Goal: Task Accomplishment & Management: Manage account settings

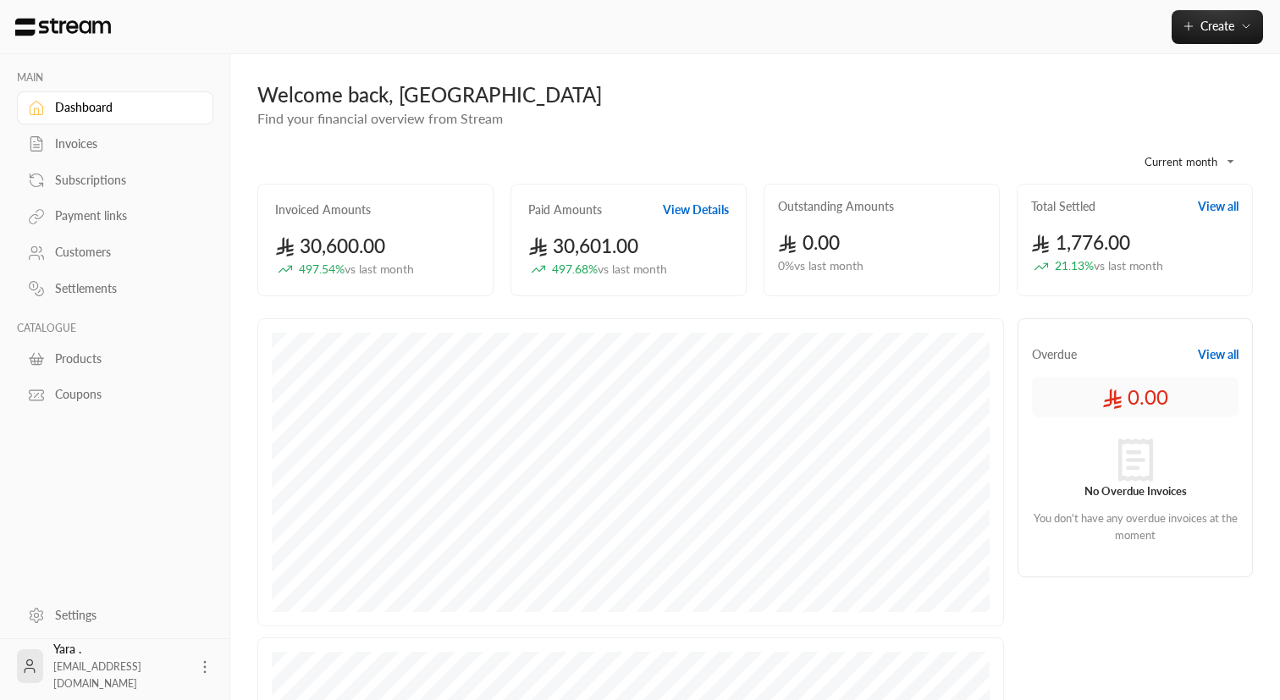
click at [283, 85] on div "Welcome back, [GEOGRAPHIC_DATA]" at bounding box center [754, 94] width 995 height 27
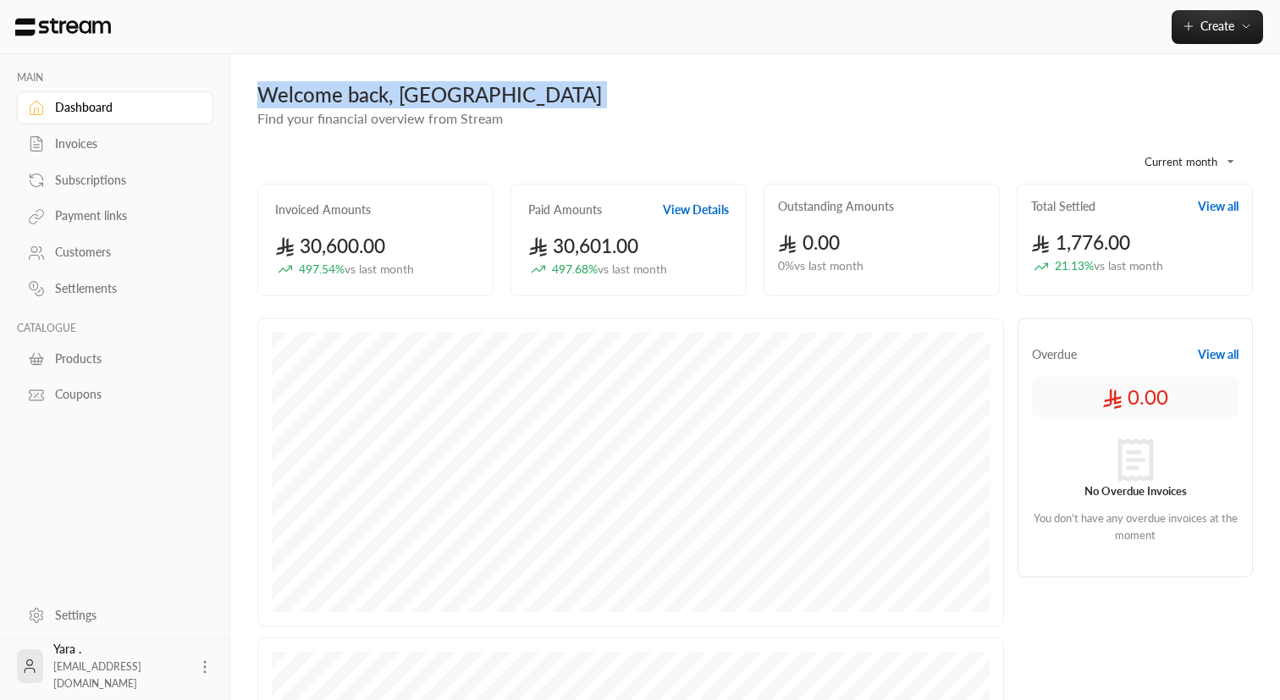
click at [283, 85] on div "Welcome back, [GEOGRAPHIC_DATA]" at bounding box center [754, 94] width 995 height 27
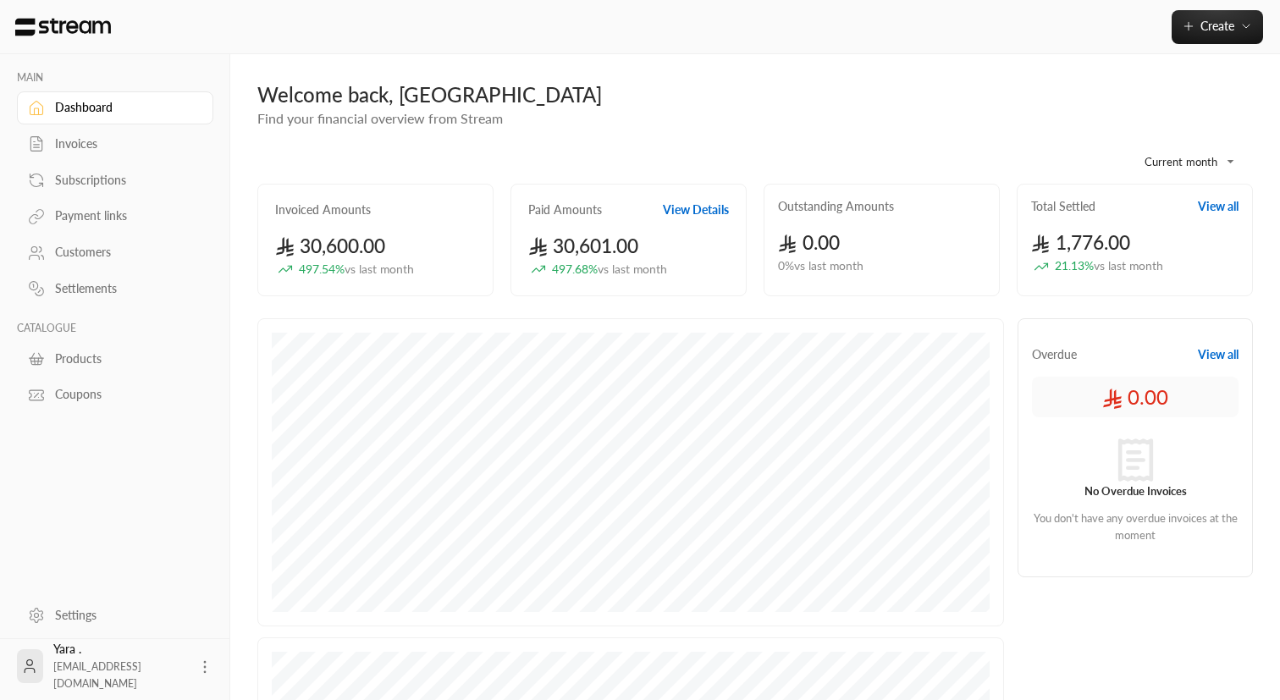
click at [270, 120] on span "Find your financial overview from Stream" at bounding box center [379, 118] width 245 height 16
click at [113, 146] on div "Invoices" at bounding box center [123, 143] width 137 height 17
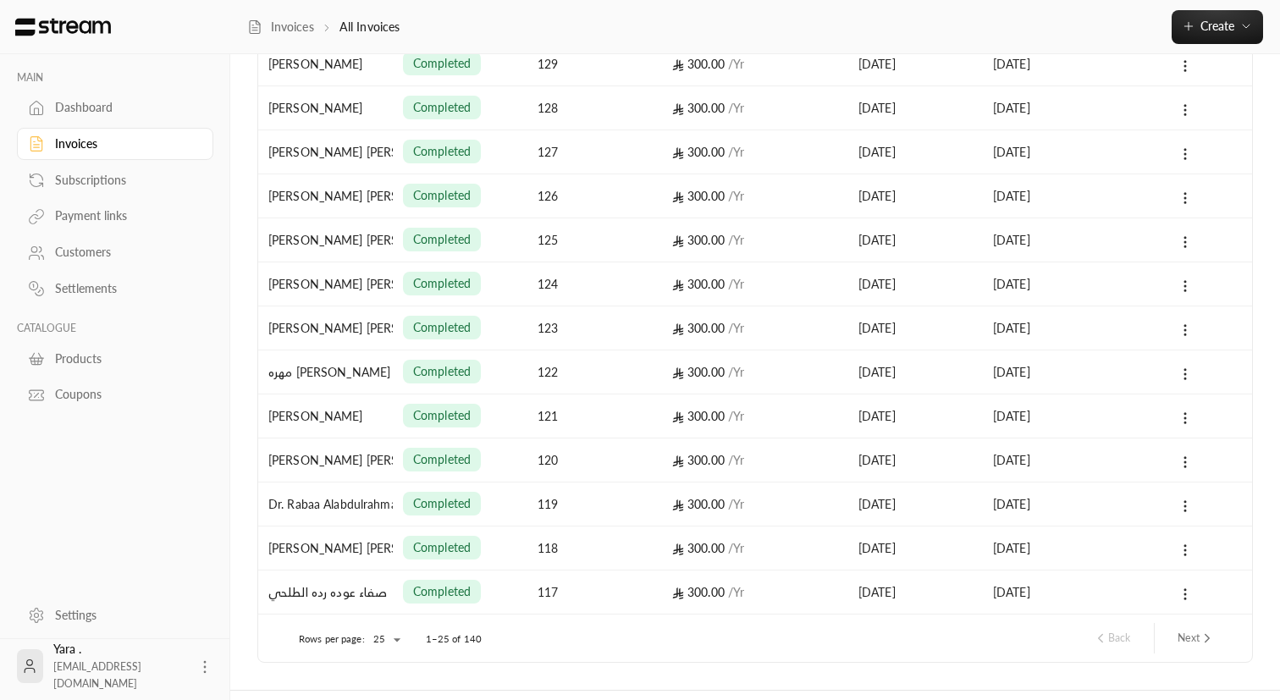
scroll to position [722, 0]
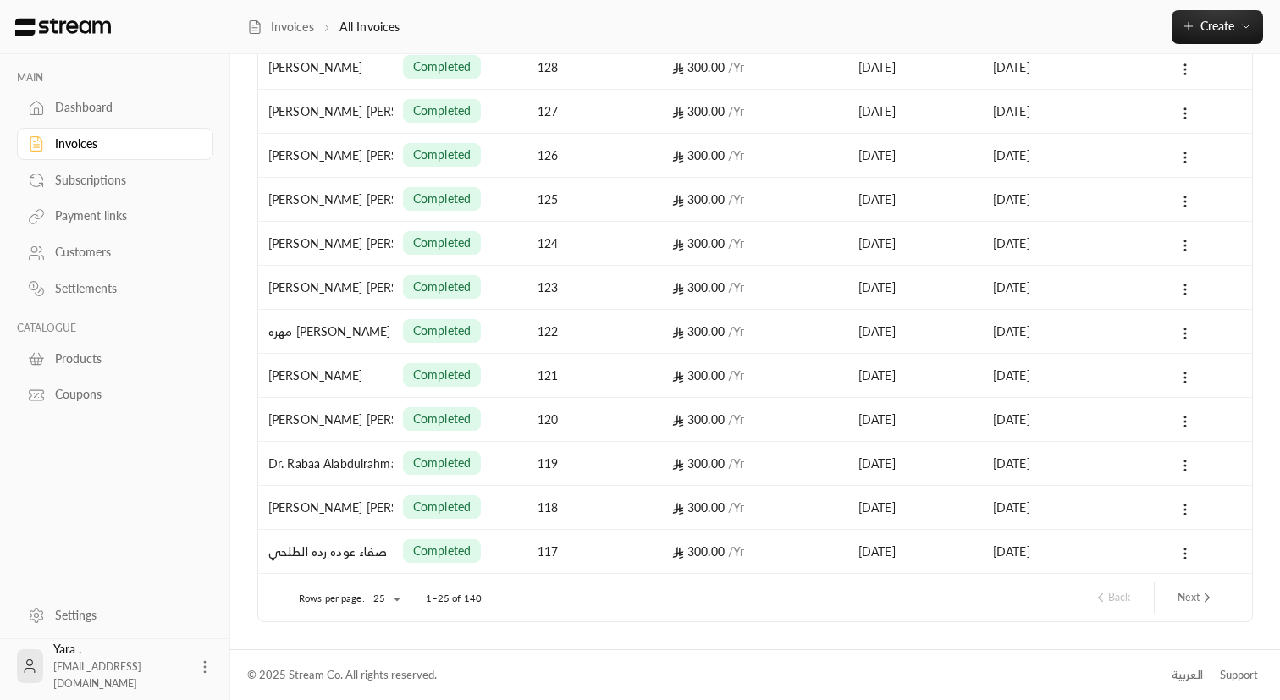
click at [99, 355] on div "Products" at bounding box center [123, 358] width 137 height 17
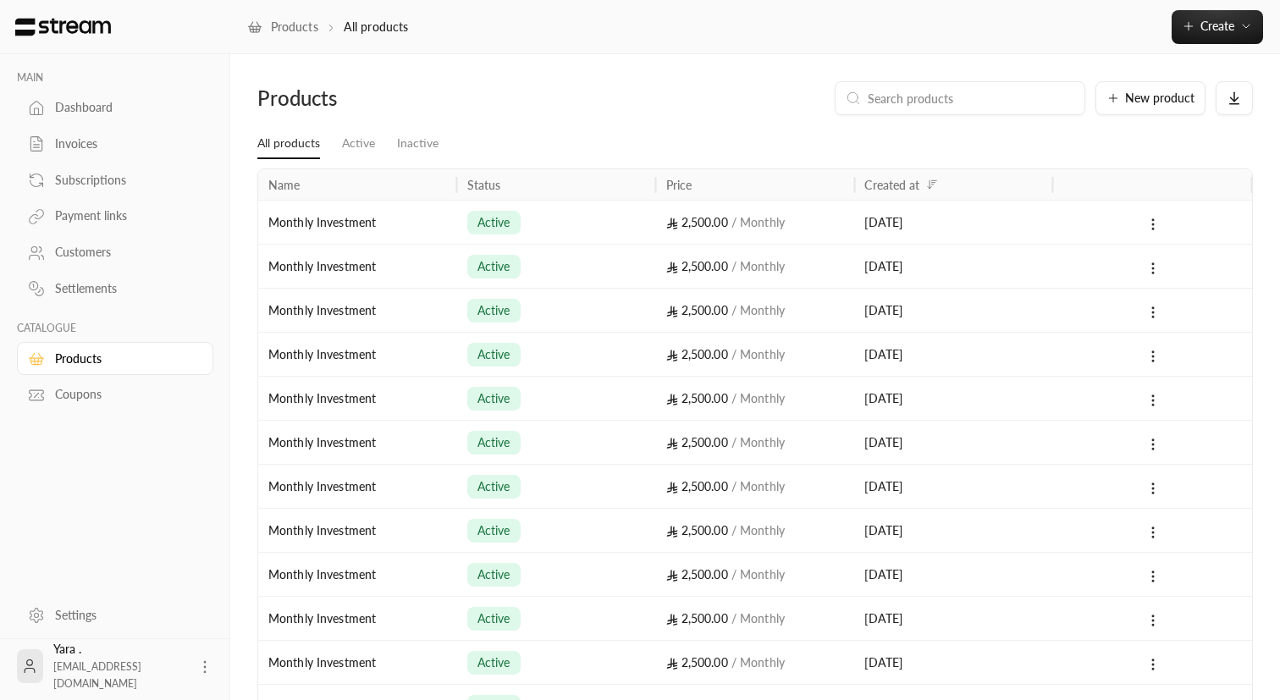
click at [92, 144] on div "Invoices" at bounding box center [123, 143] width 137 height 17
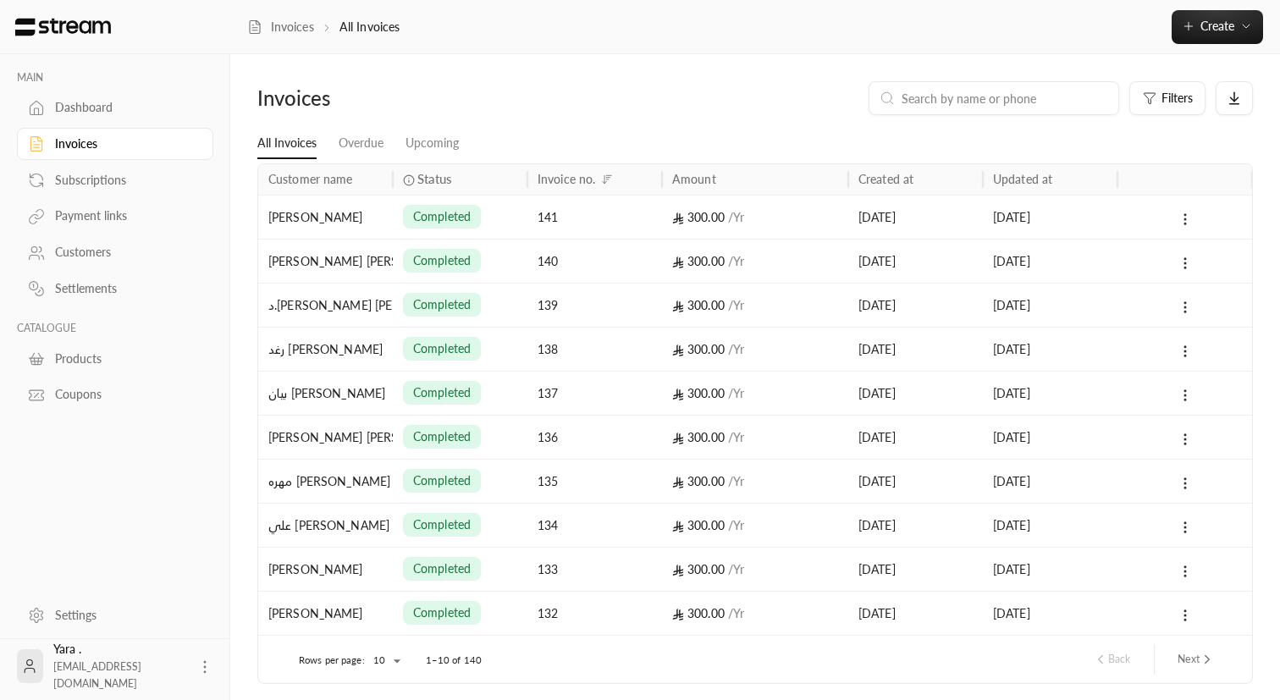
click at [104, 180] on div "Subscriptions" at bounding box center [123, 180] width 137 height 17
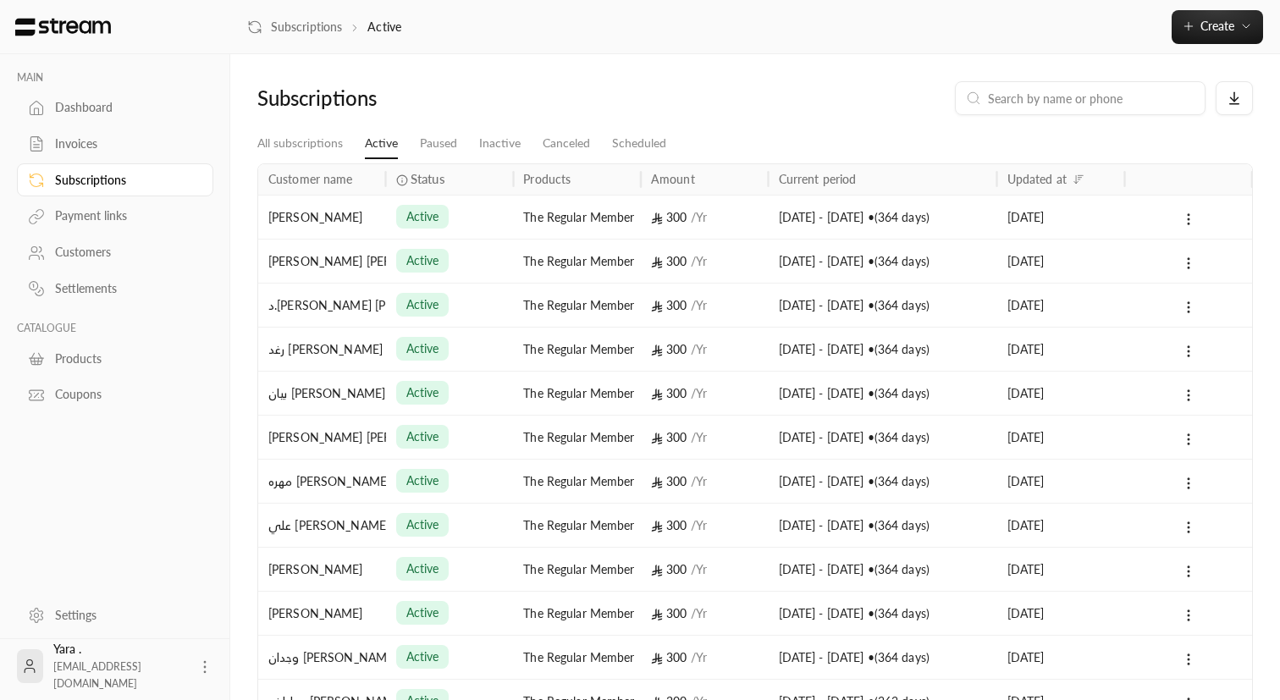
click at [105, 205] on link "Payment links" at bounding box center [115, 216] width 196 height 33
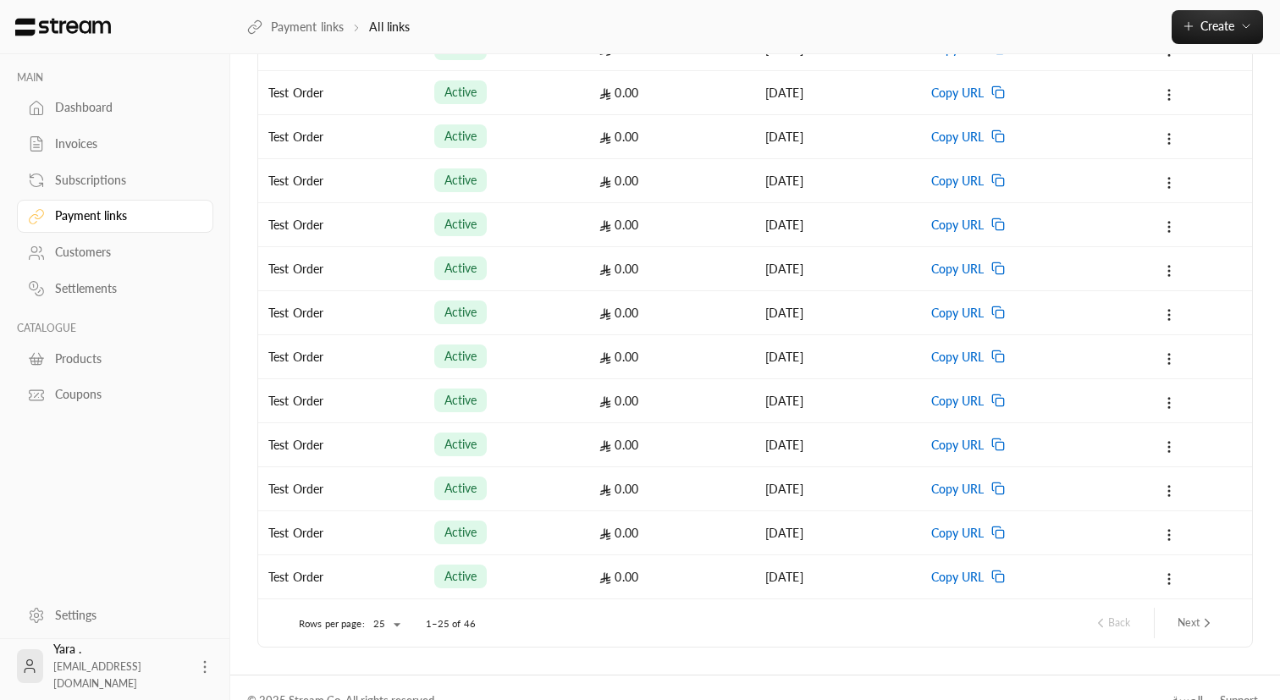
scroll to position [715, 0]
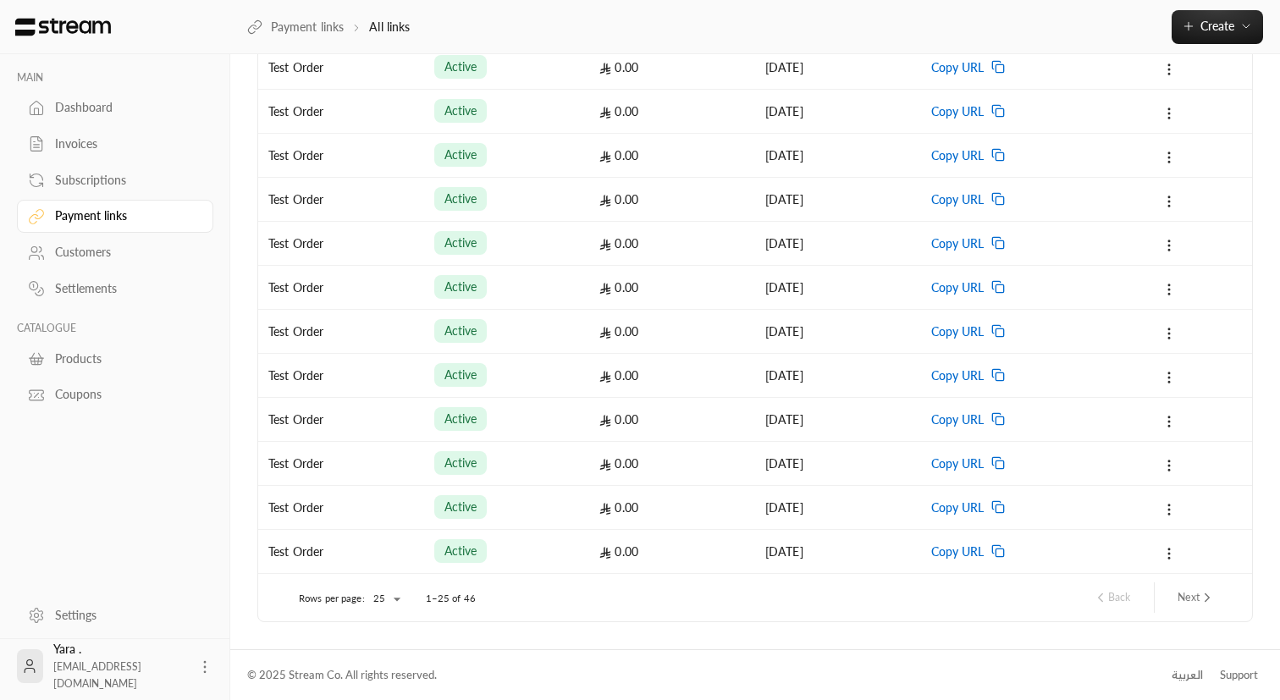
click at [118, 251] on div "Customers" at bounding box center [123, 252] width 137 height 17
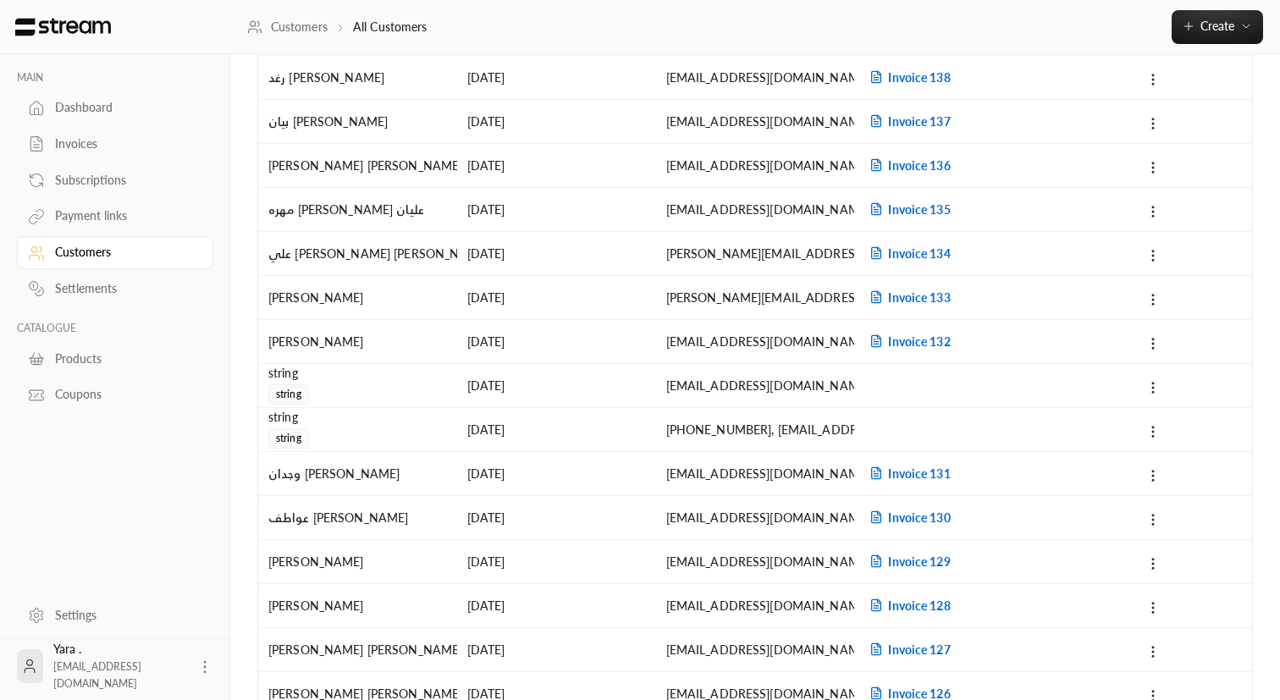
scroll to position [217, 0]
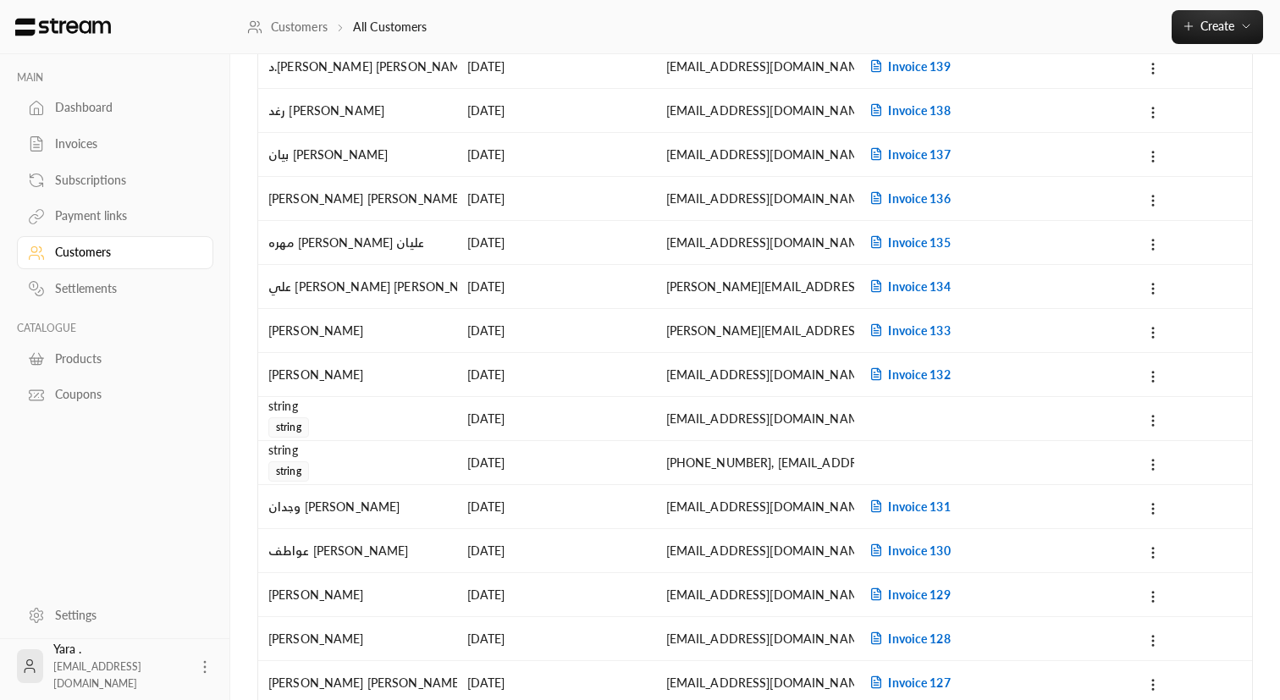
click at [146, 366] on div "Products" at bounding box center [123, 358] width 137 height 17
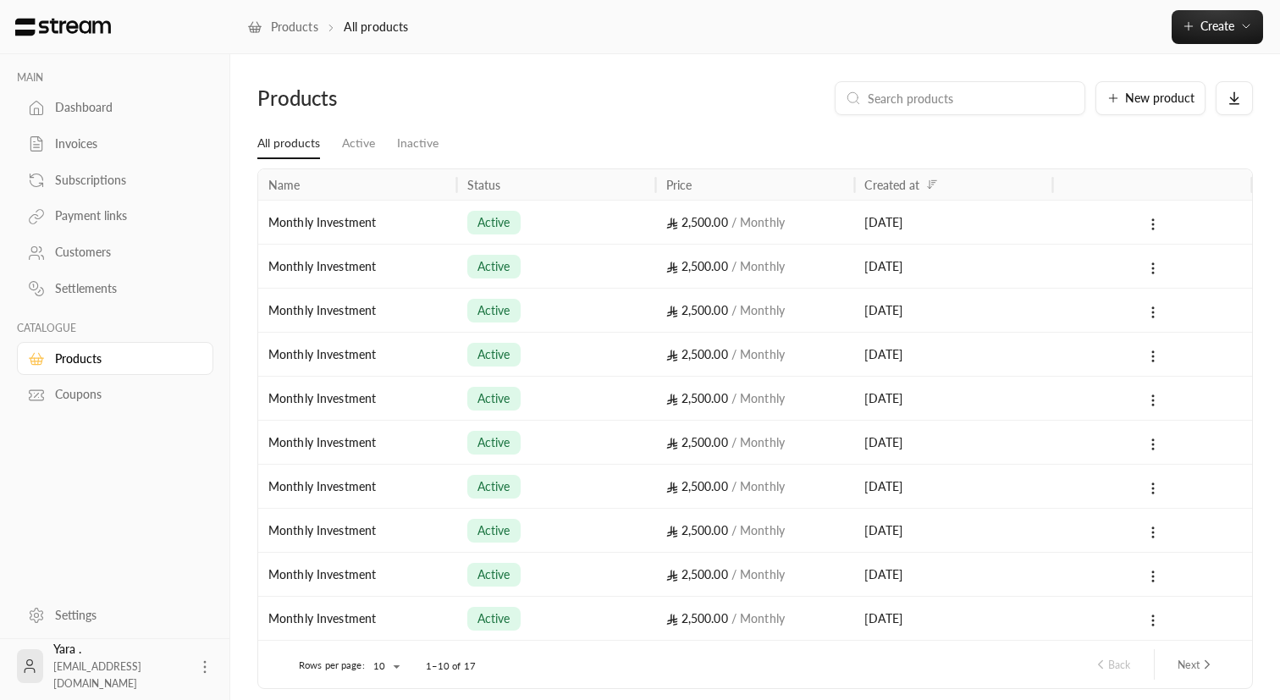
scroll to position [68, 0]
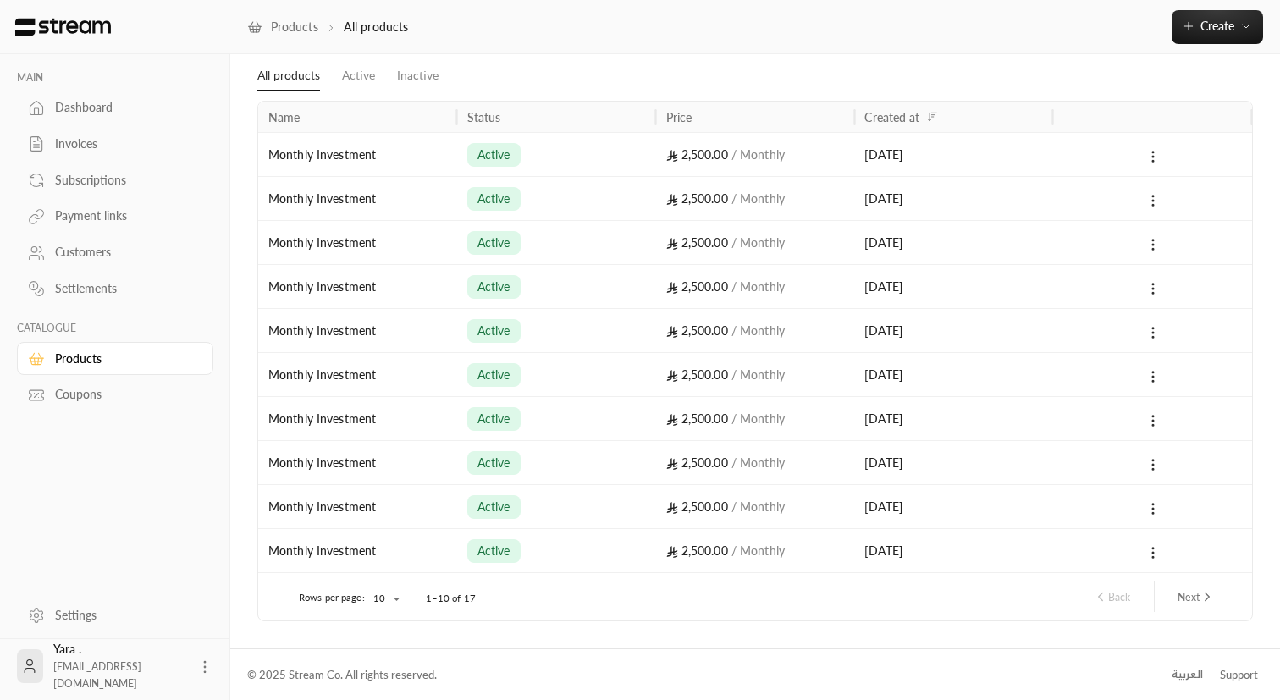
click at [1184, 599] on button "Next" at bounding box center [1195, 596] width 51 height 29
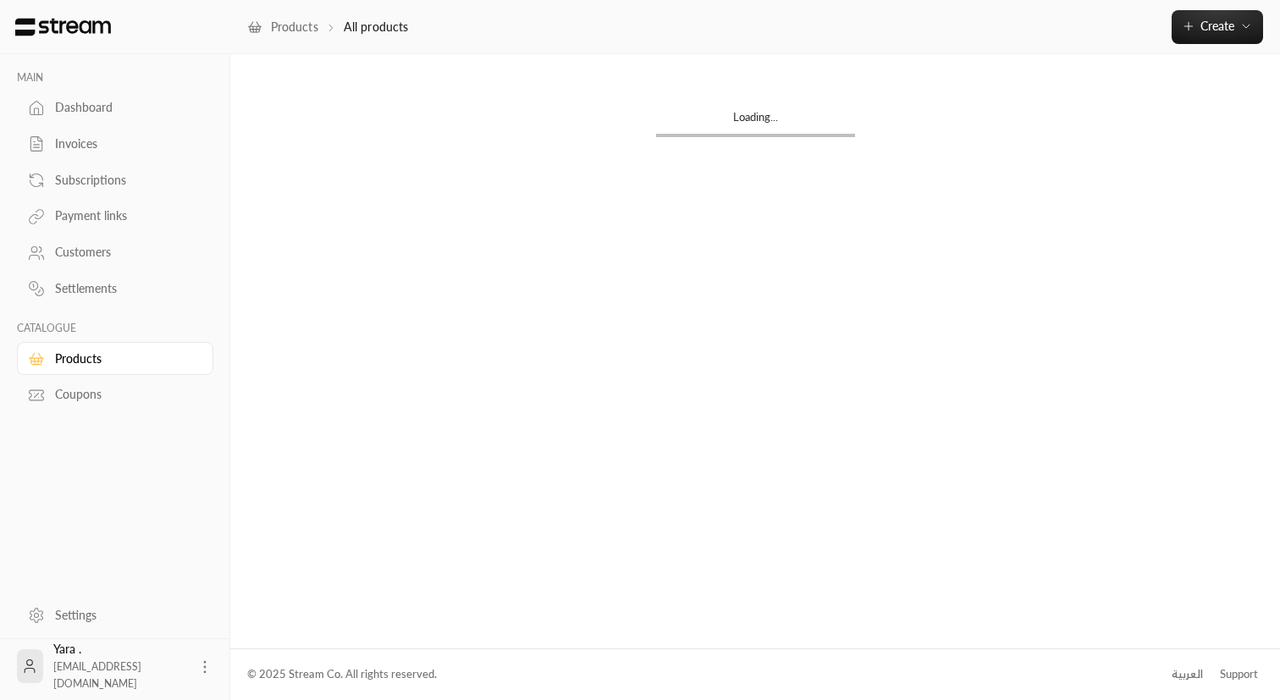
scroll to position [0, 0]
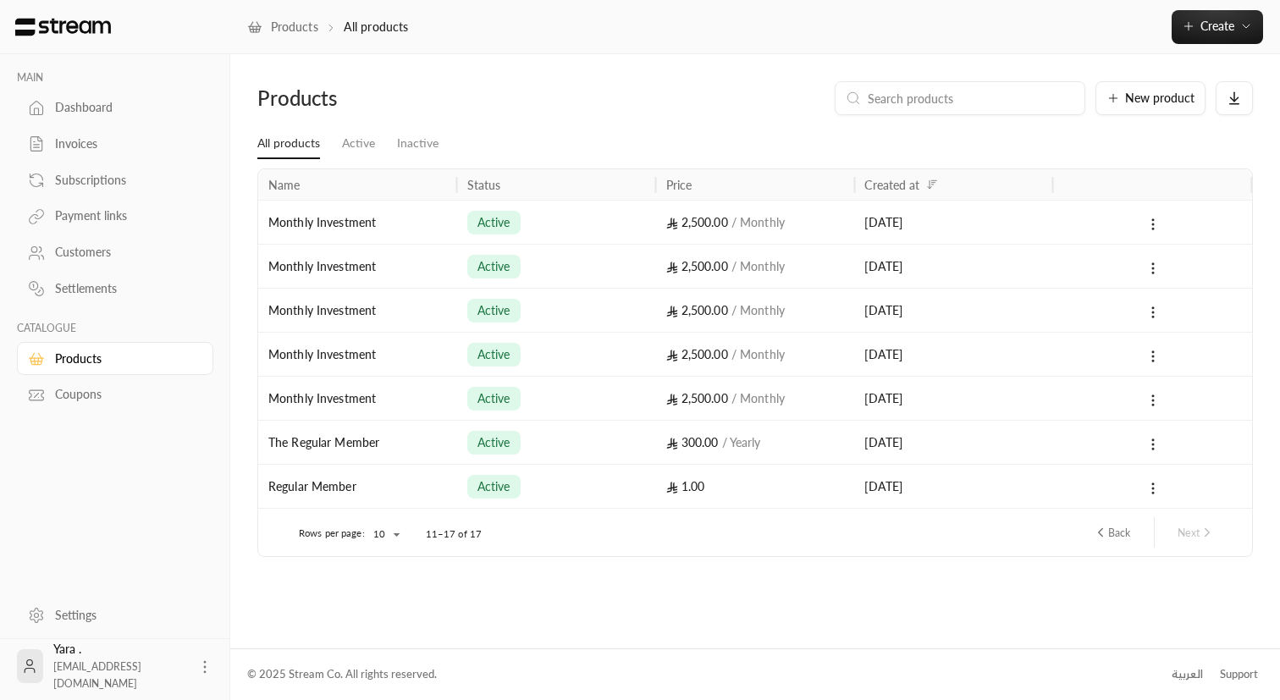
click at [107, 184] on div "Subscriptions" at bounding box center [123, 180] width 137 height 17
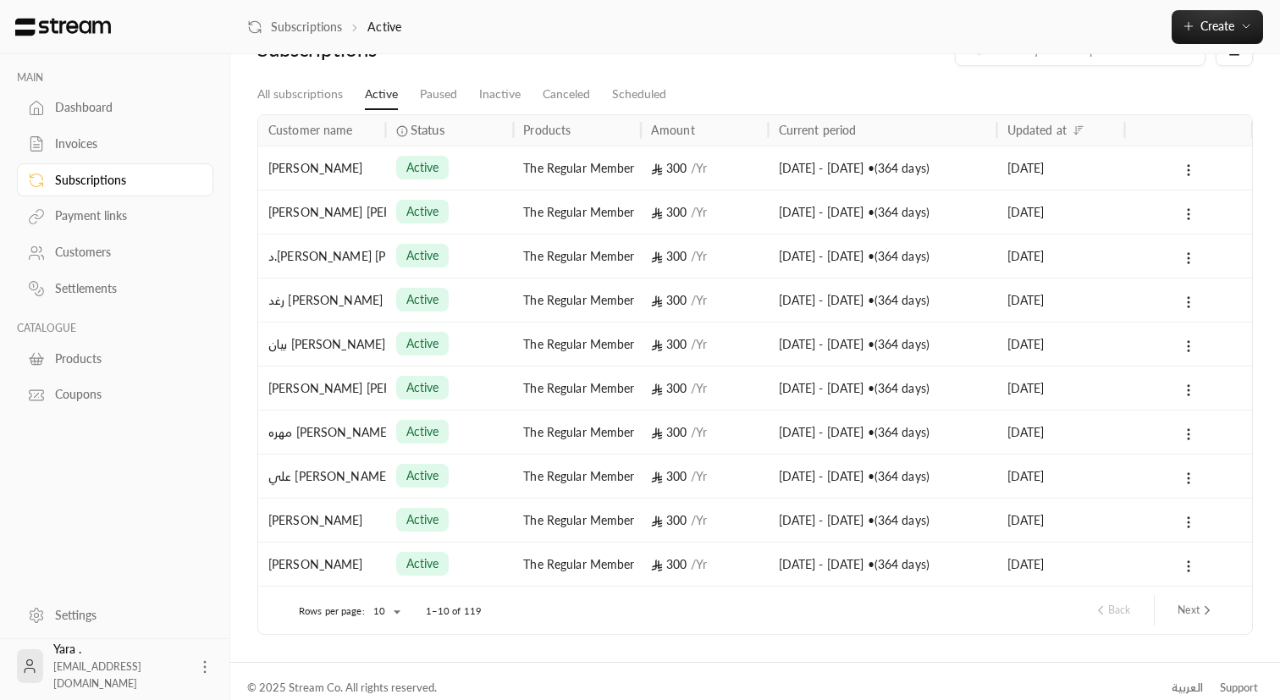
scroll to position [62, 0]
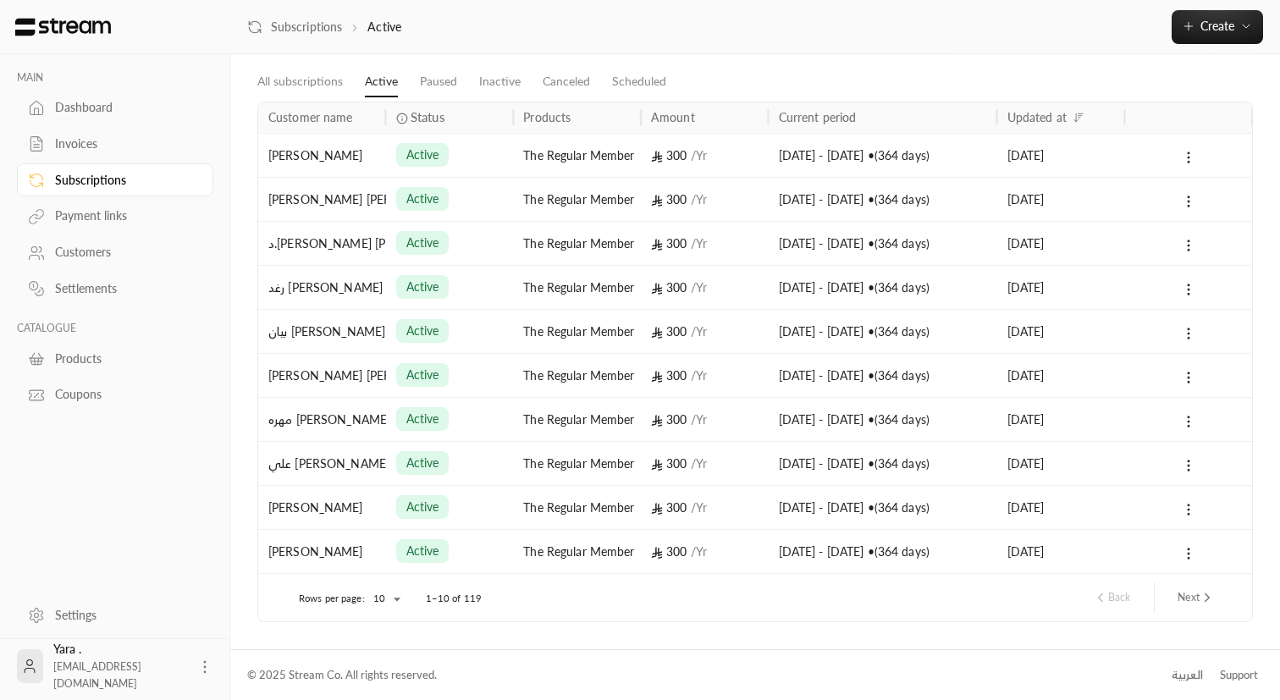
click at [1208, 601] on icon "next page" at bounding box center [1206, 597] width 15 height 15
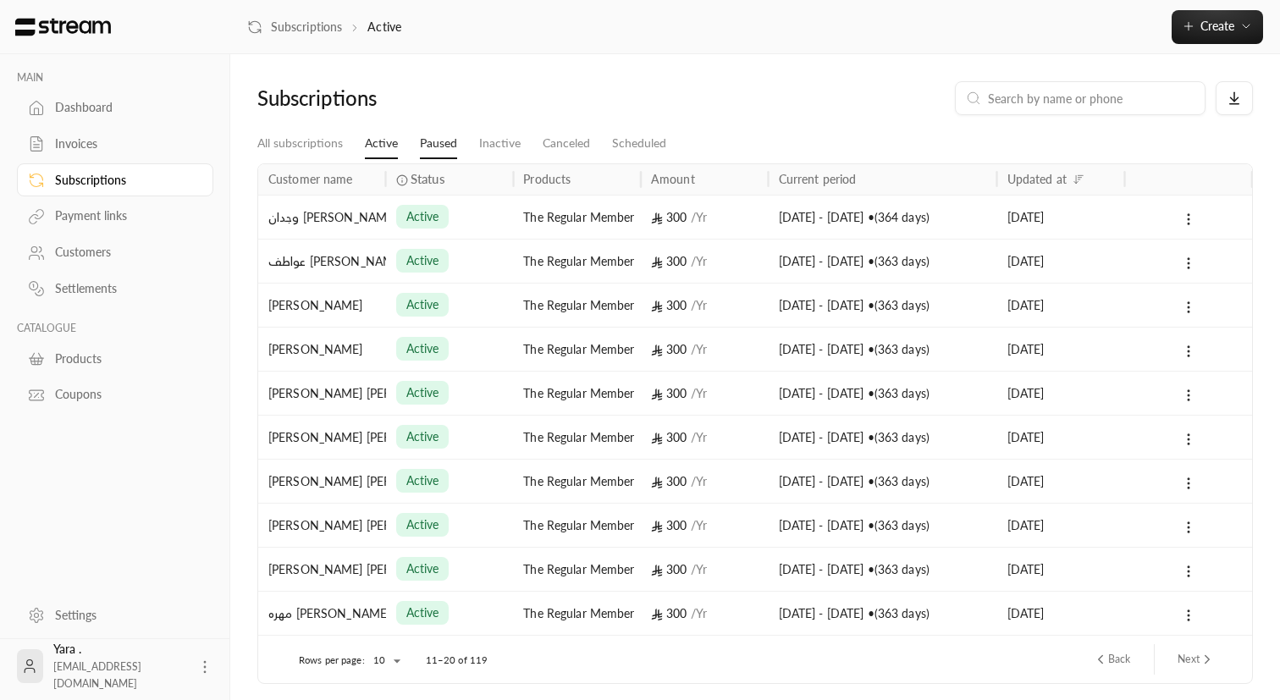
click at [428, 144] on link "Paused" at bounding box center [438, 144] width 37 height 30
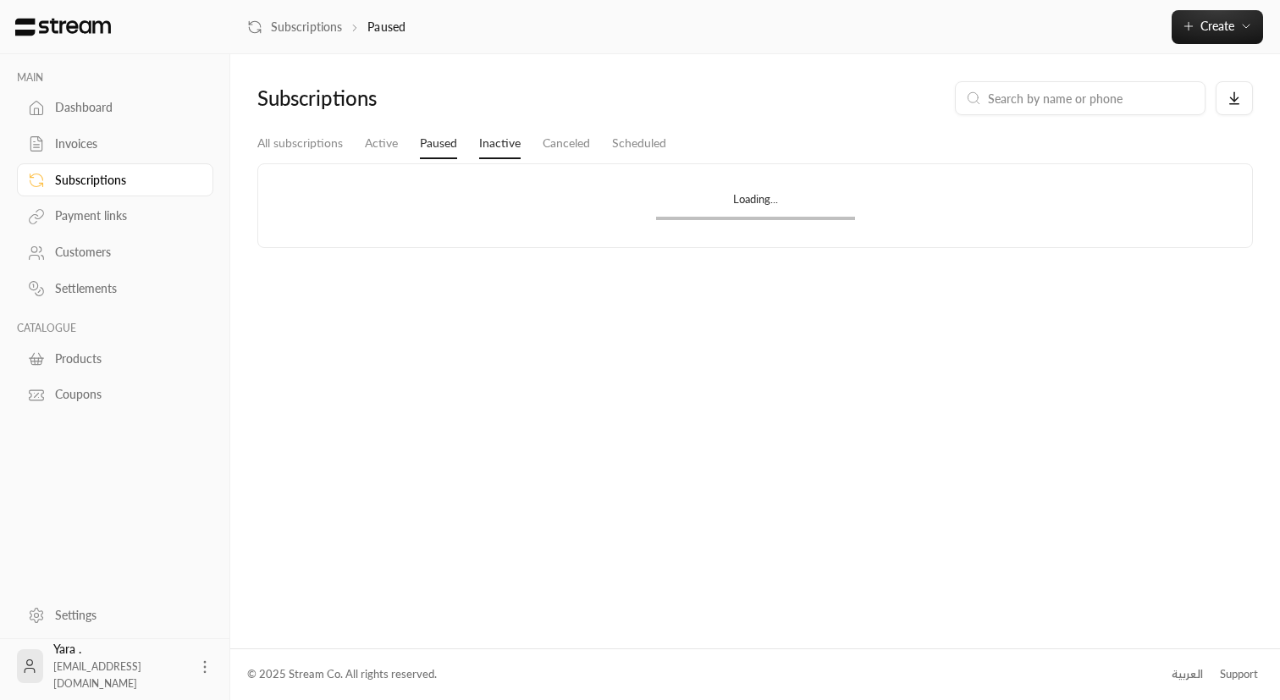
click at [492, 153] on link "Inactive" at bounding box center [499, 144] width 41 height 30
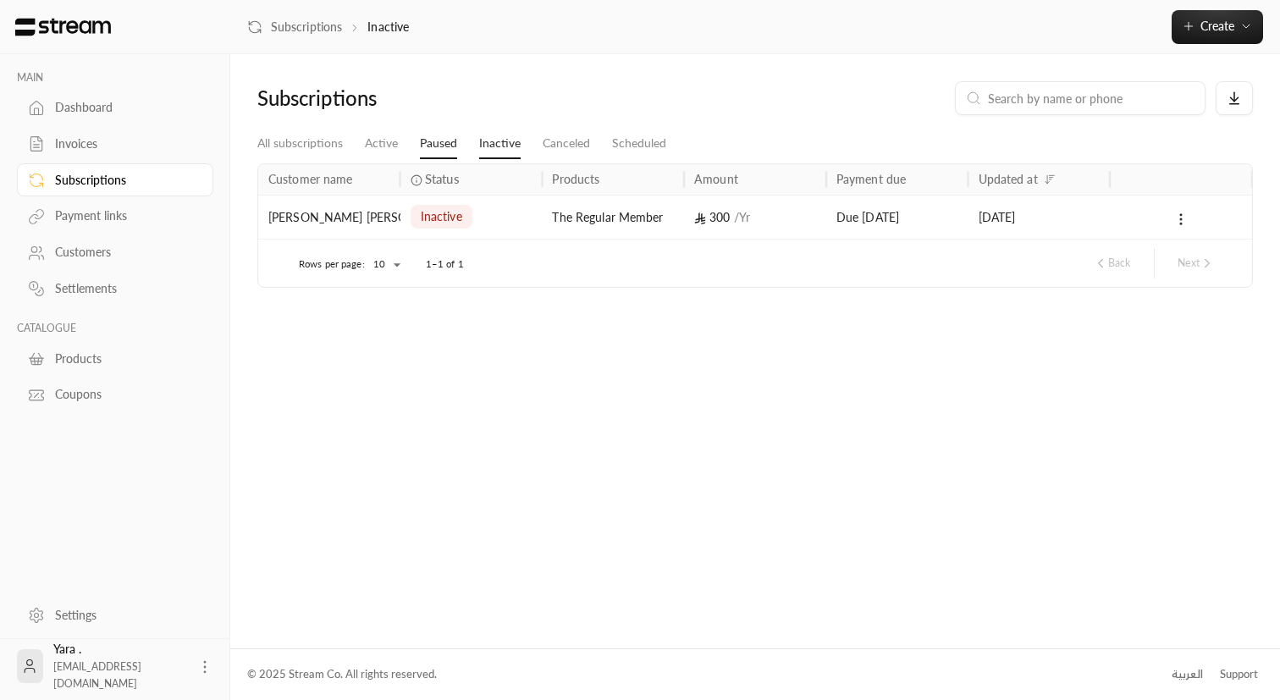
click at [434, 141] on link "Paused" at bounding box center [438, 144] width 37 height 30
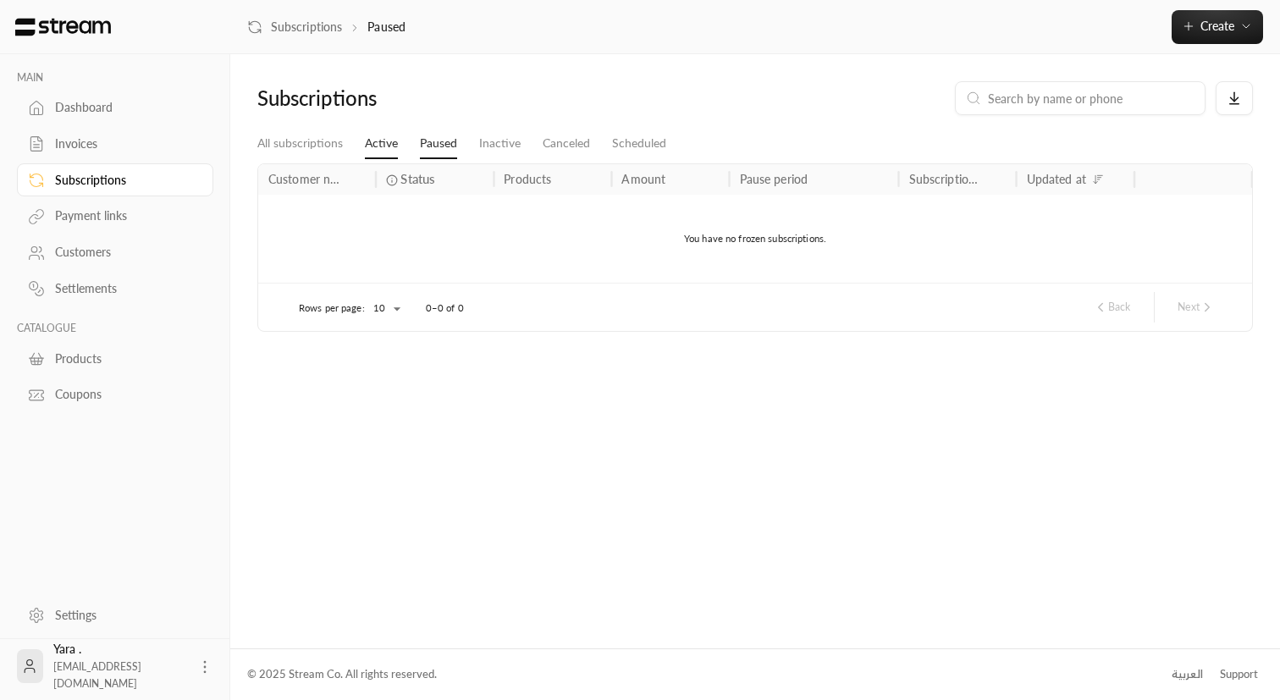
click at [395, 140] on link "Active" at bounding box center [381, 144] width 33 height 30
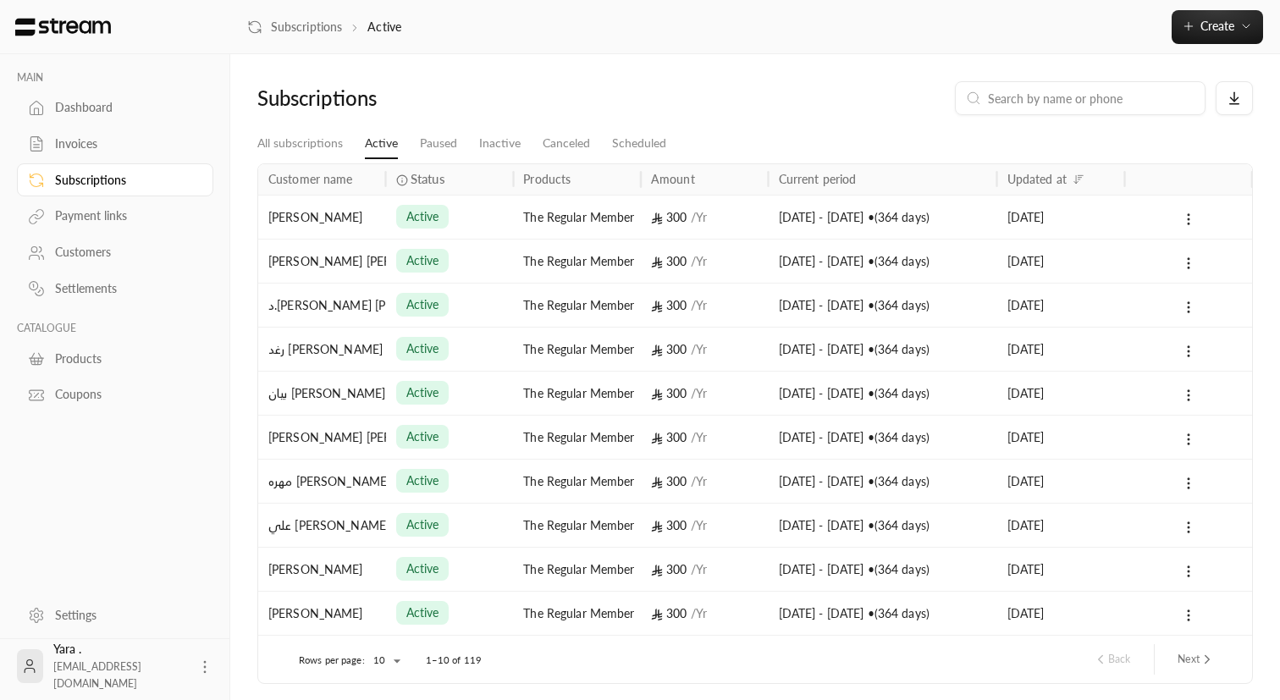
click at [70, 154] on link "Invoices" at bounding box center [115, 144] width 196 height 33
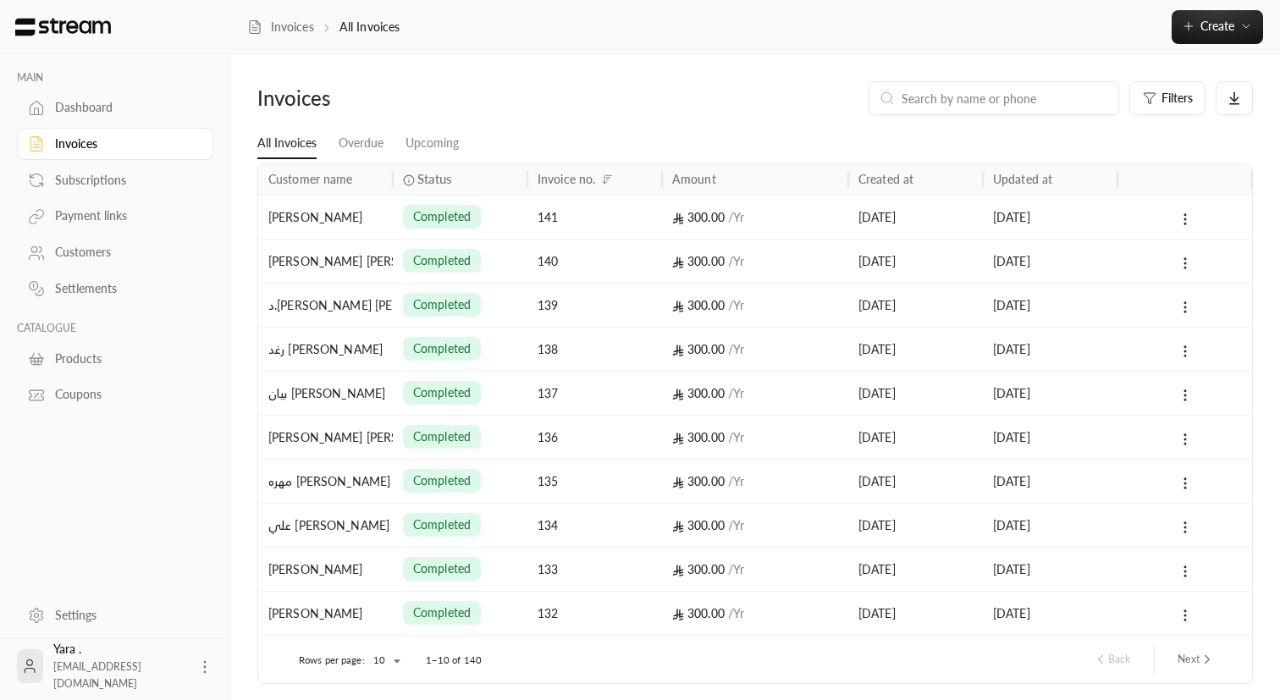
click at [79, 365] on div "Products" at bounding box center [123, 358] width 137 height 17
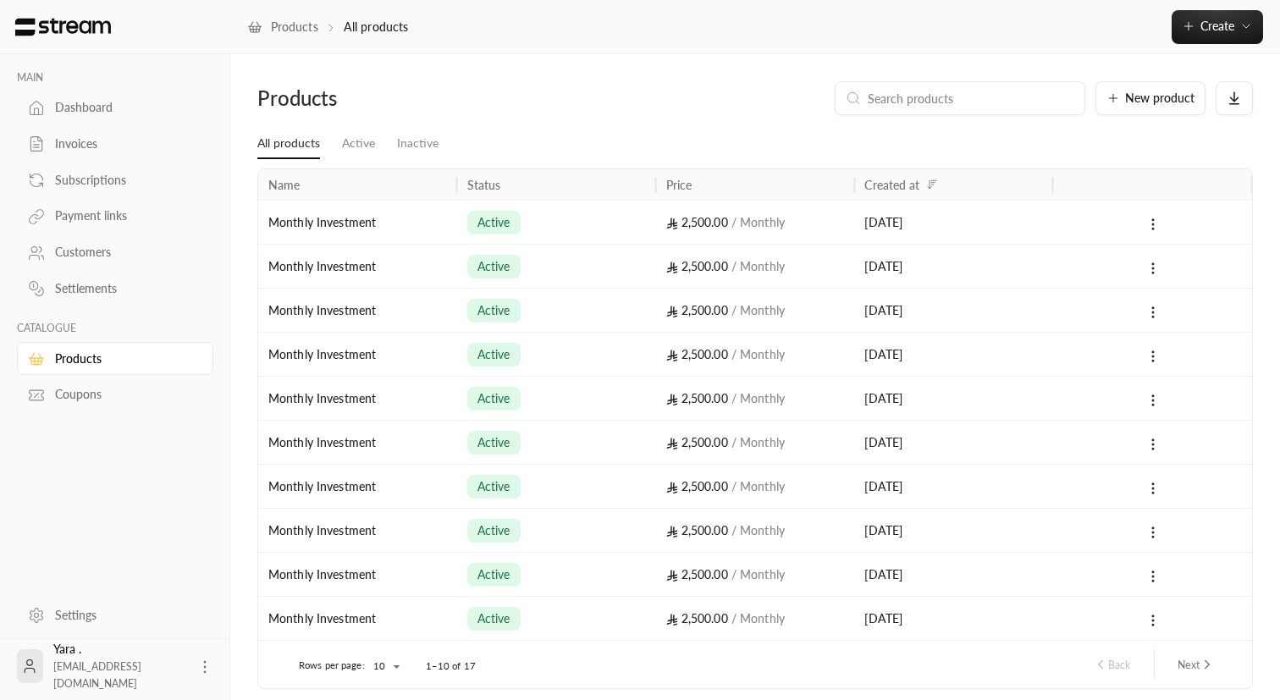
scroll to position [68, 0]
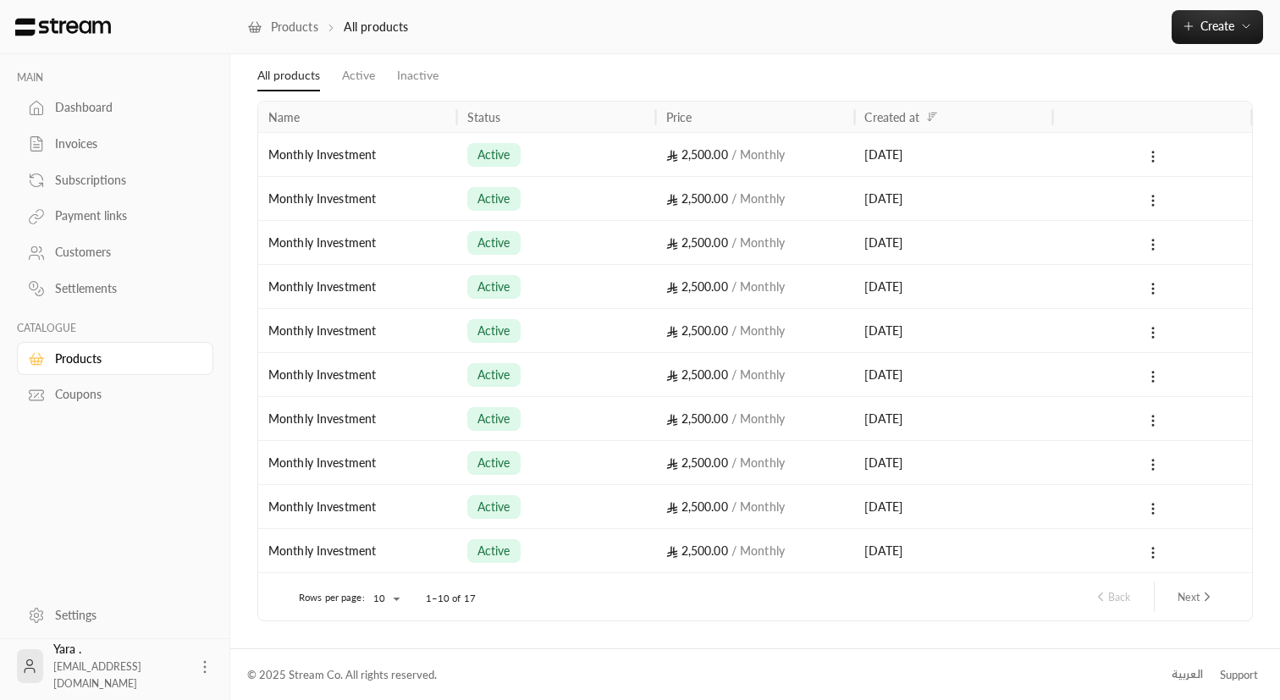
click at [1192, 597] on button "Next" at bounding box center [1195, 596] width 51 height 29
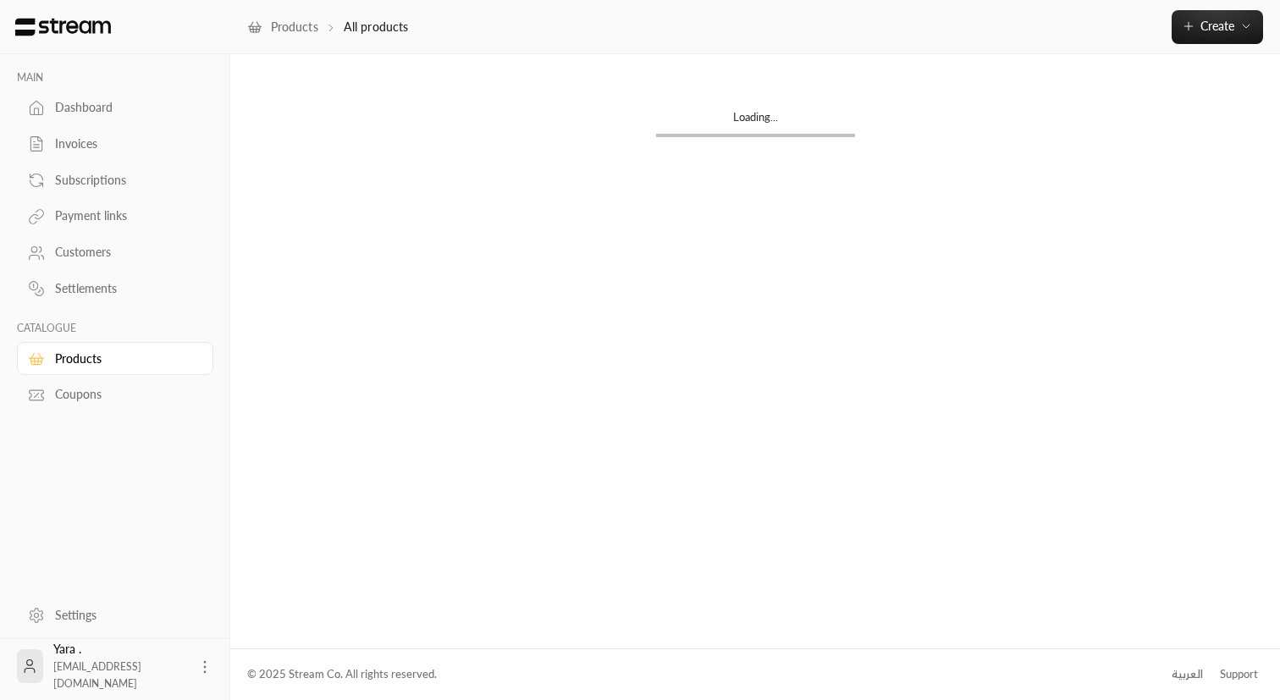
scroll to position [0, 0]
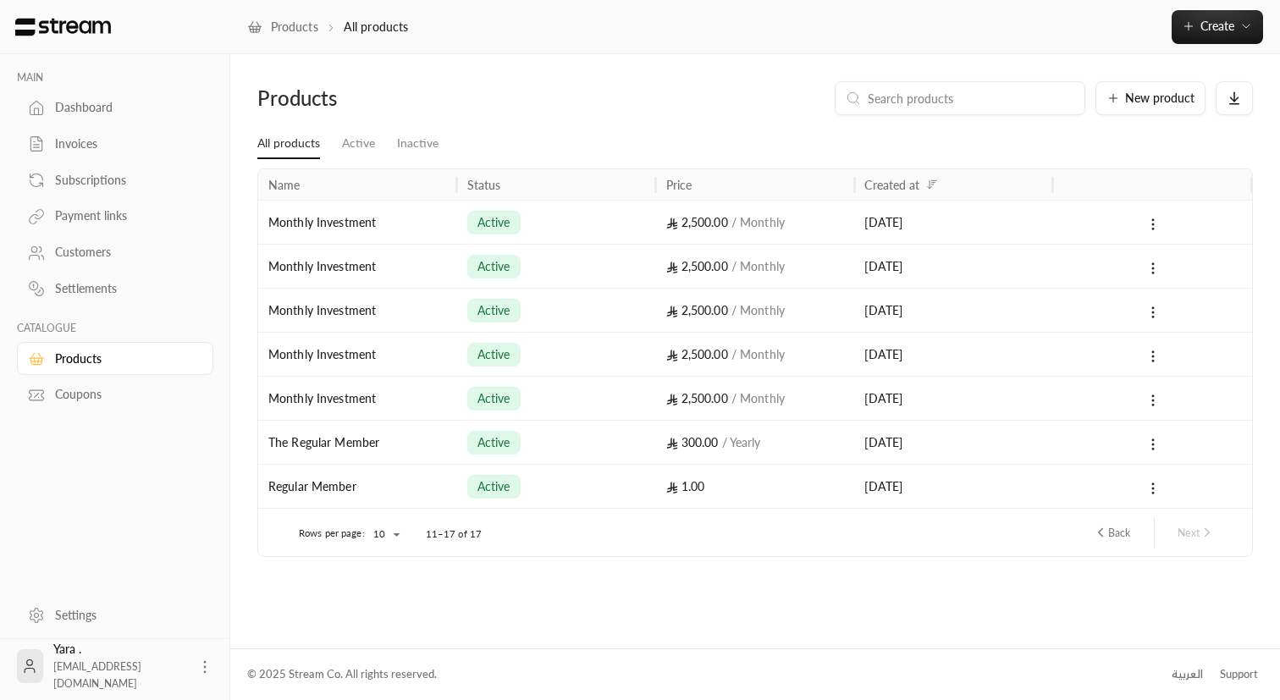
click at [322, 487] on div "Regular Member" at bounding box center [357, 486] width 179 height 43
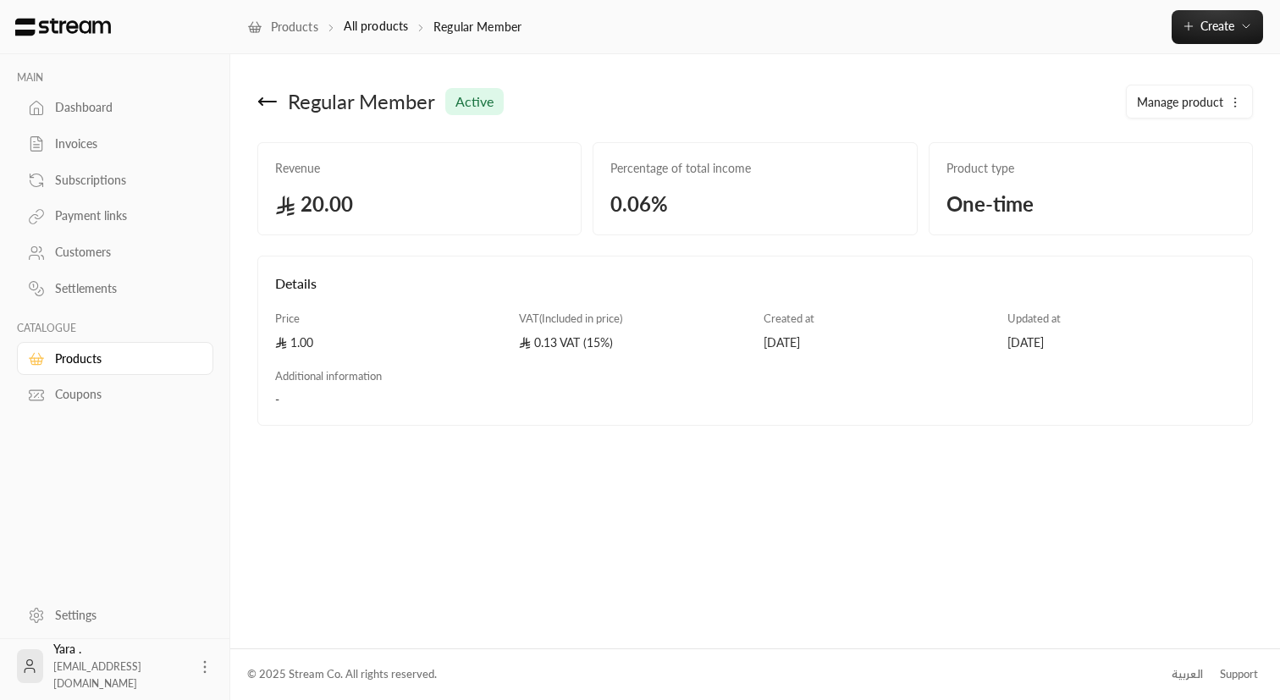
click at [258, 111] on icon at bounding box center [267, 101] width 20 height 20
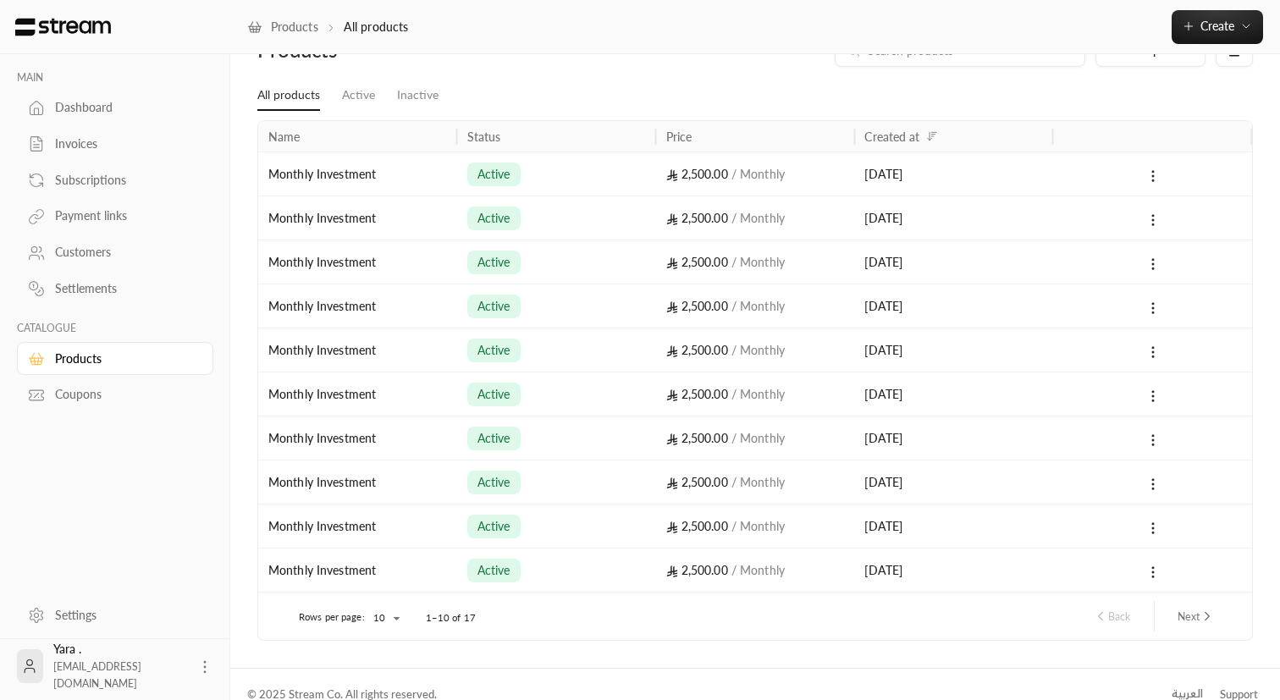
scroll to position [68, 0]
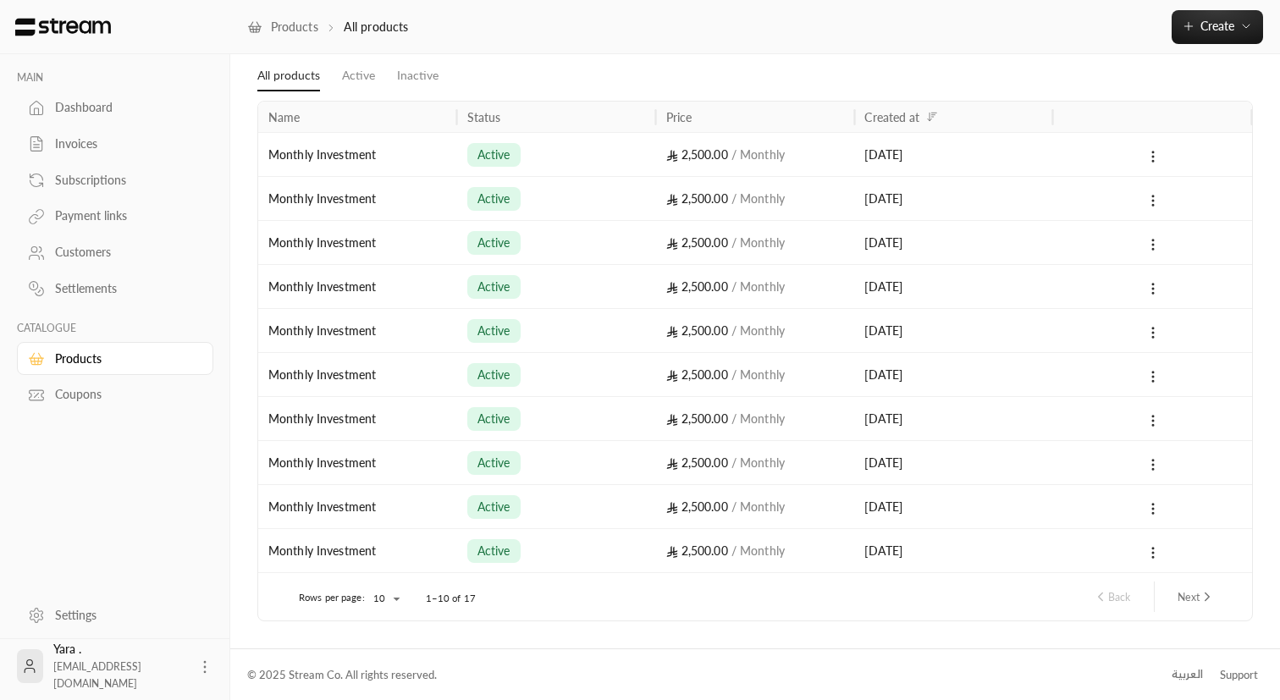
click at [1185, 594] on button "Next" at bounding box center [1195, 596] width 51 height 29
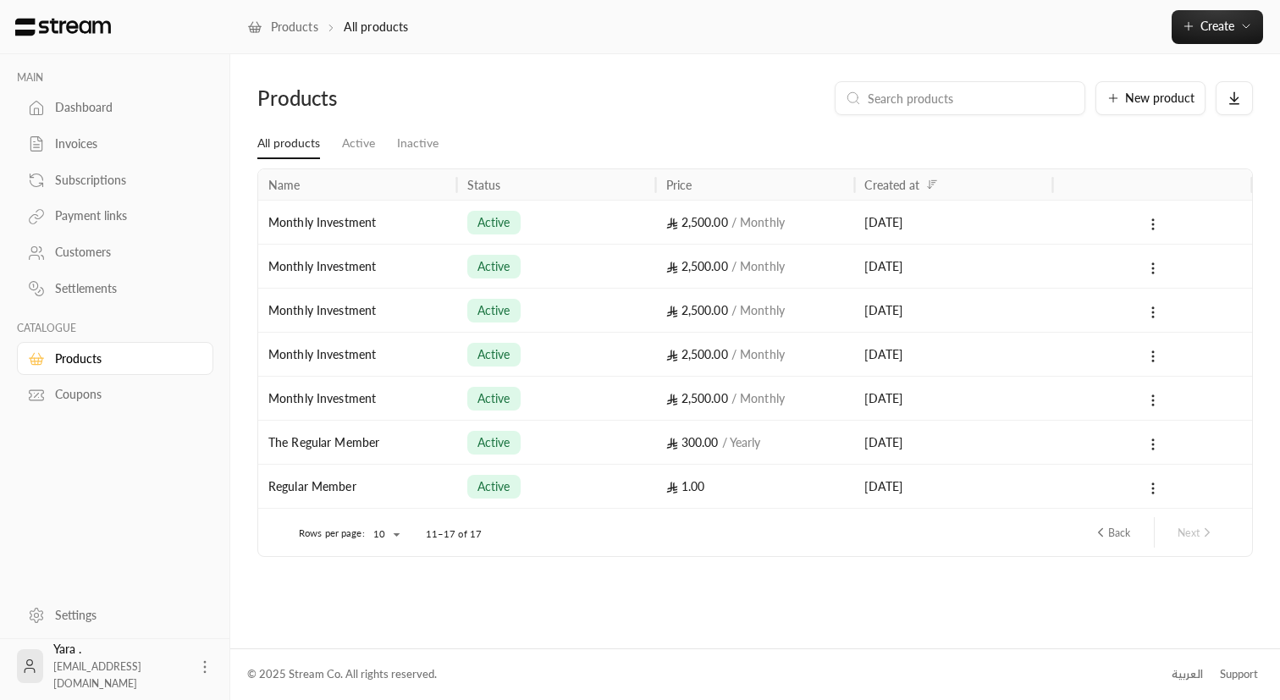
scroll to position [0, 0]
click at [107, 179] on div "Subscriptions" at bounding box center [123, 180] width 137 height 17
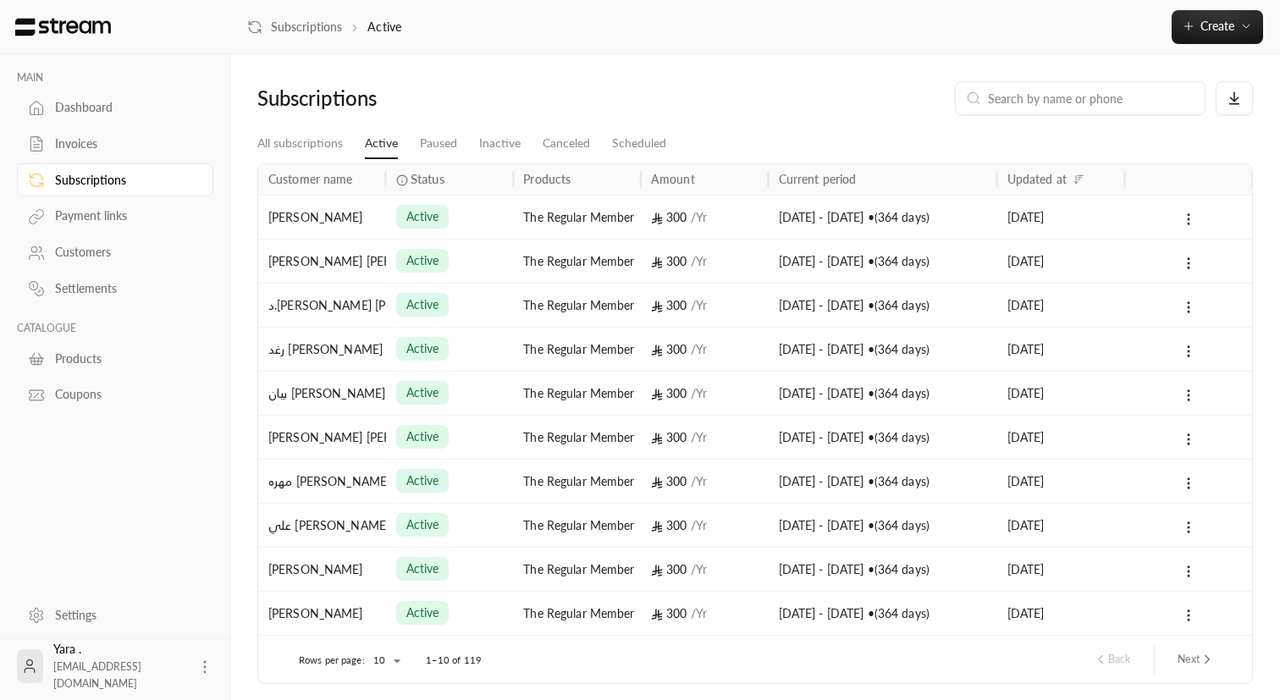
click at [114, 214] on div "Payment links" at bounding box center [123, 215] width 137 height 17
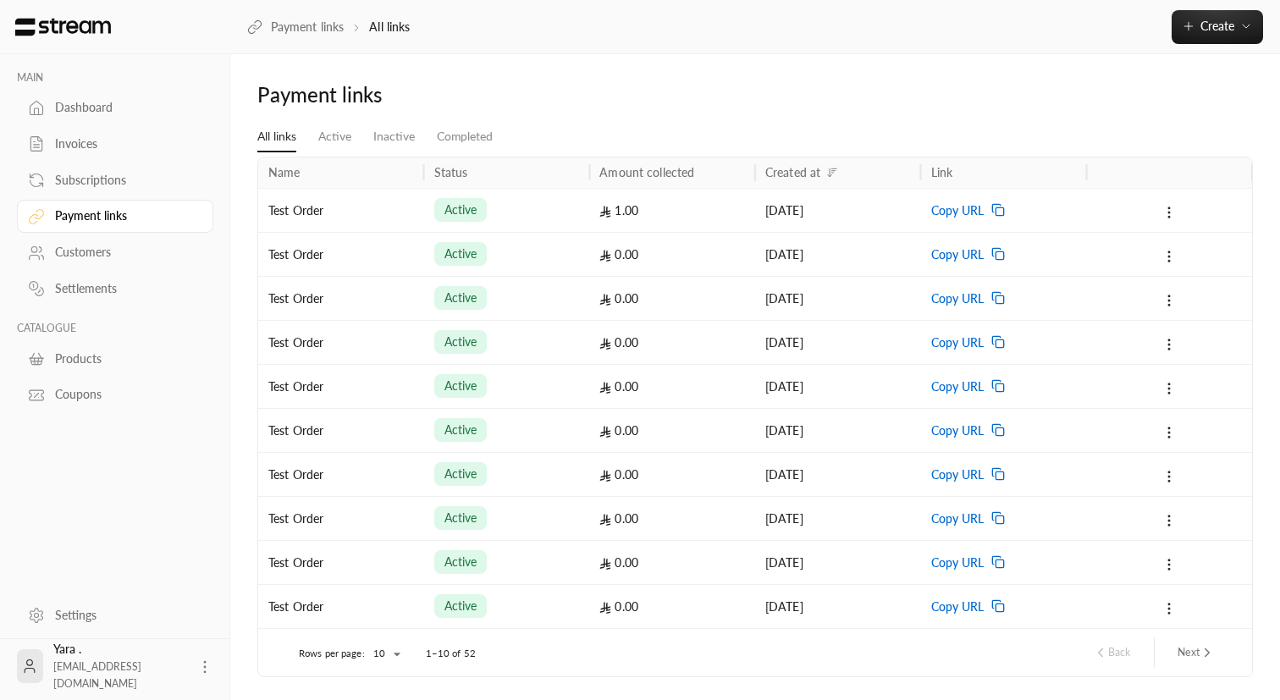
click at [107, 155] on link "Invoices" at bounding box center [115, 144] width 196 height 33
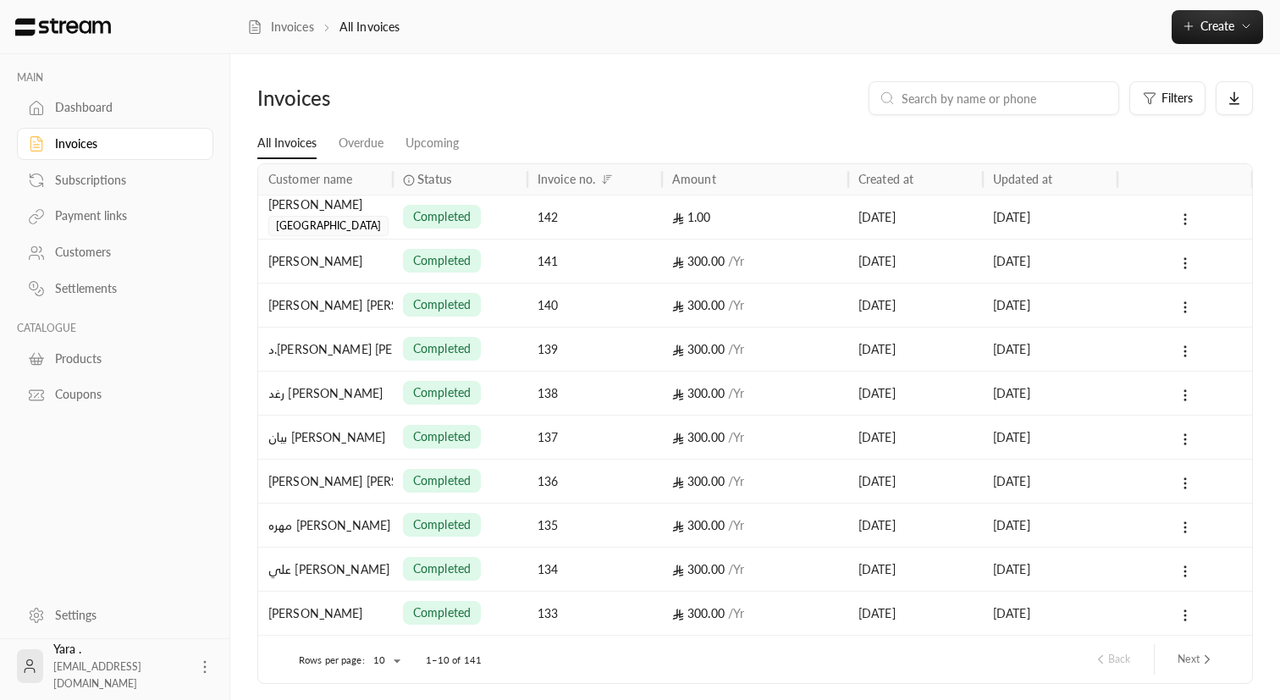
click at [97, 249] on div "Customers" at bounding box center [123, 252] width 137 height 17
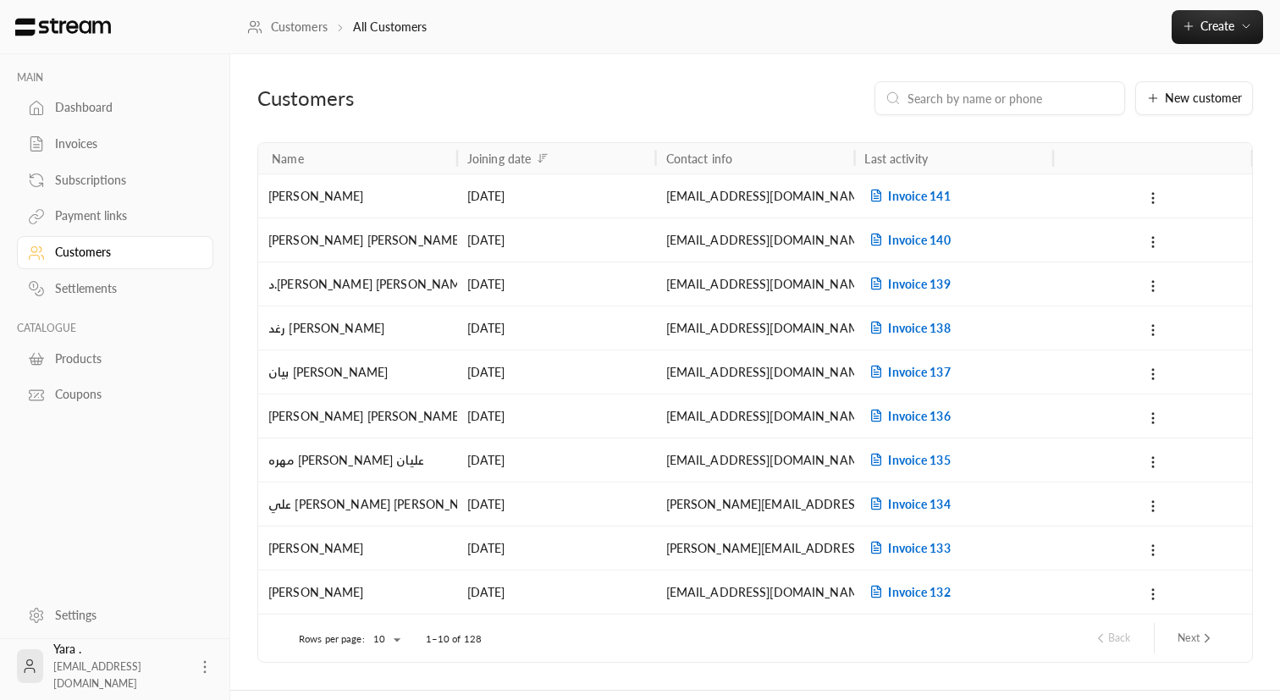
click at [94, 223] on div "Payment links" at bounding box center [123, 215] width 137 height 17
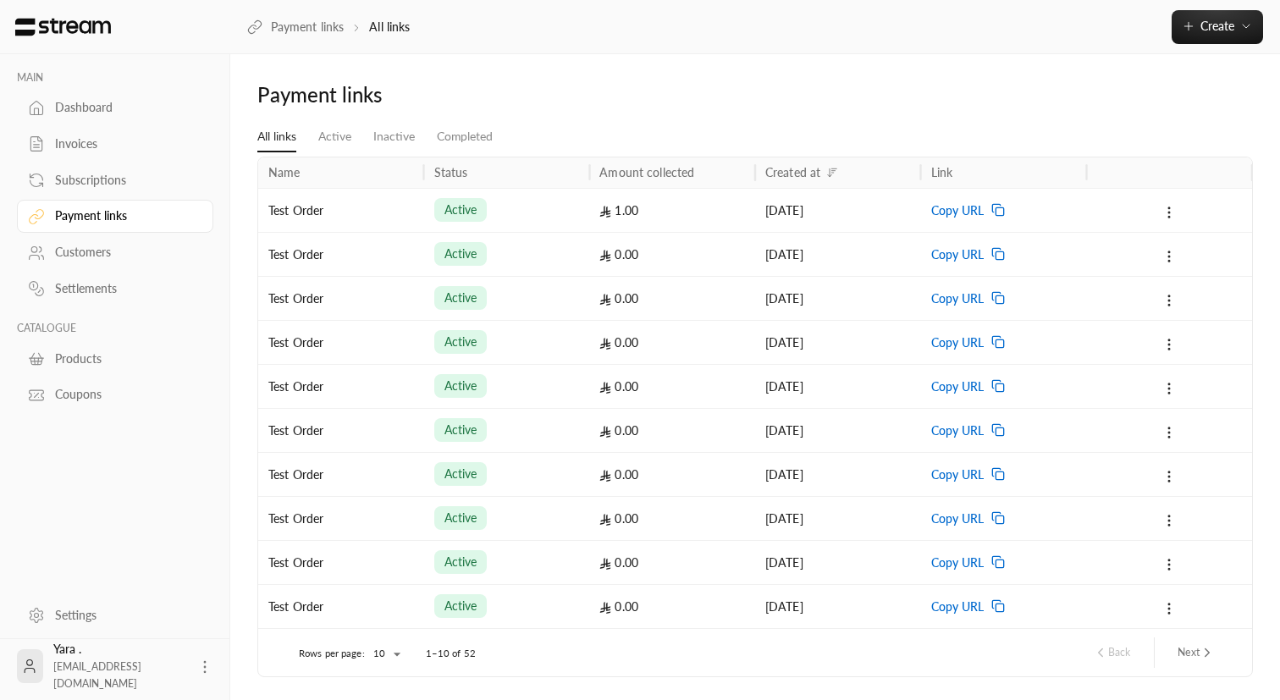
click at [85, 107] on div "Dashboard" at bounding box center [123, 107] width 137 height 17
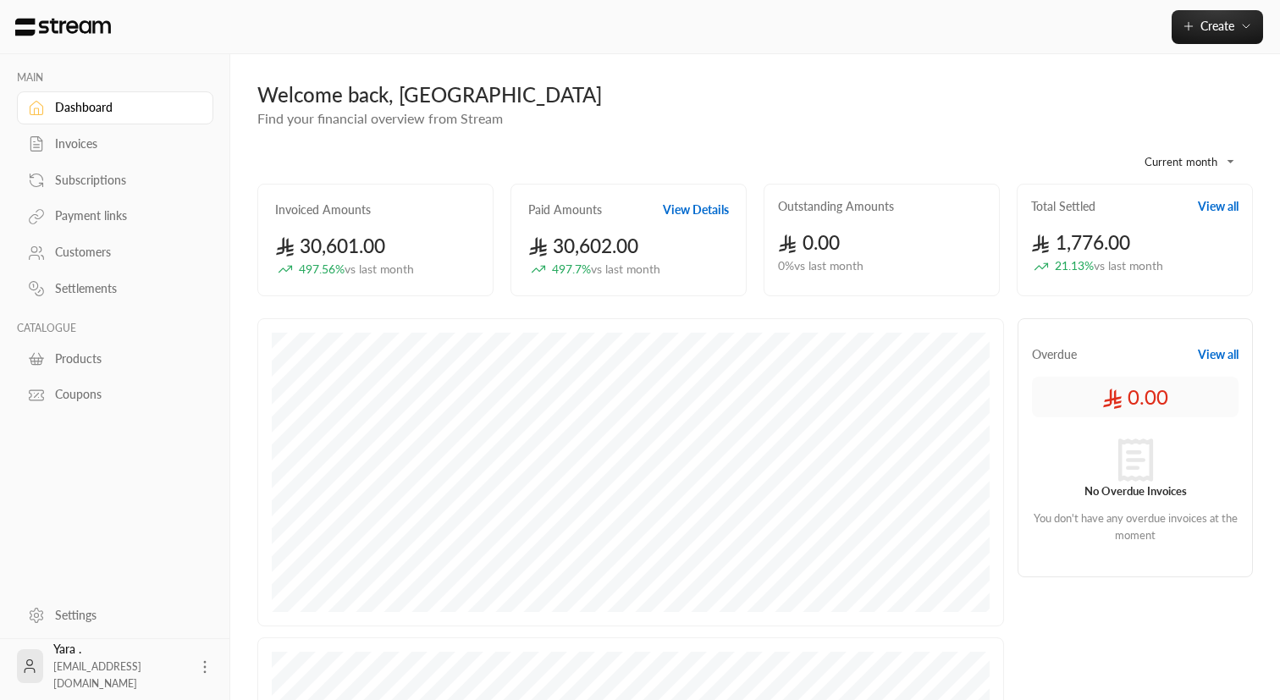
click at [102, 139] on div "Invoices" at bounding box center [123, 143] width 137 height 17
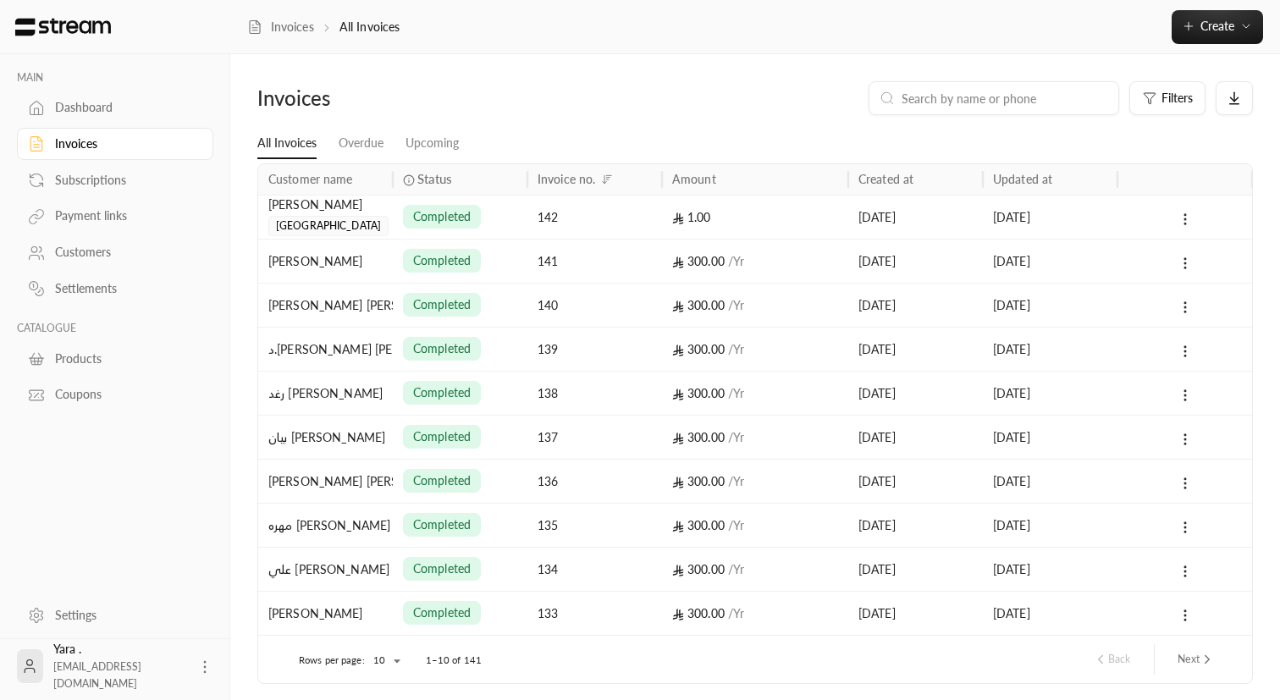
click at [122, 171] on link "Subscriptions" at bounding box center [115, 179] width 196 height 33
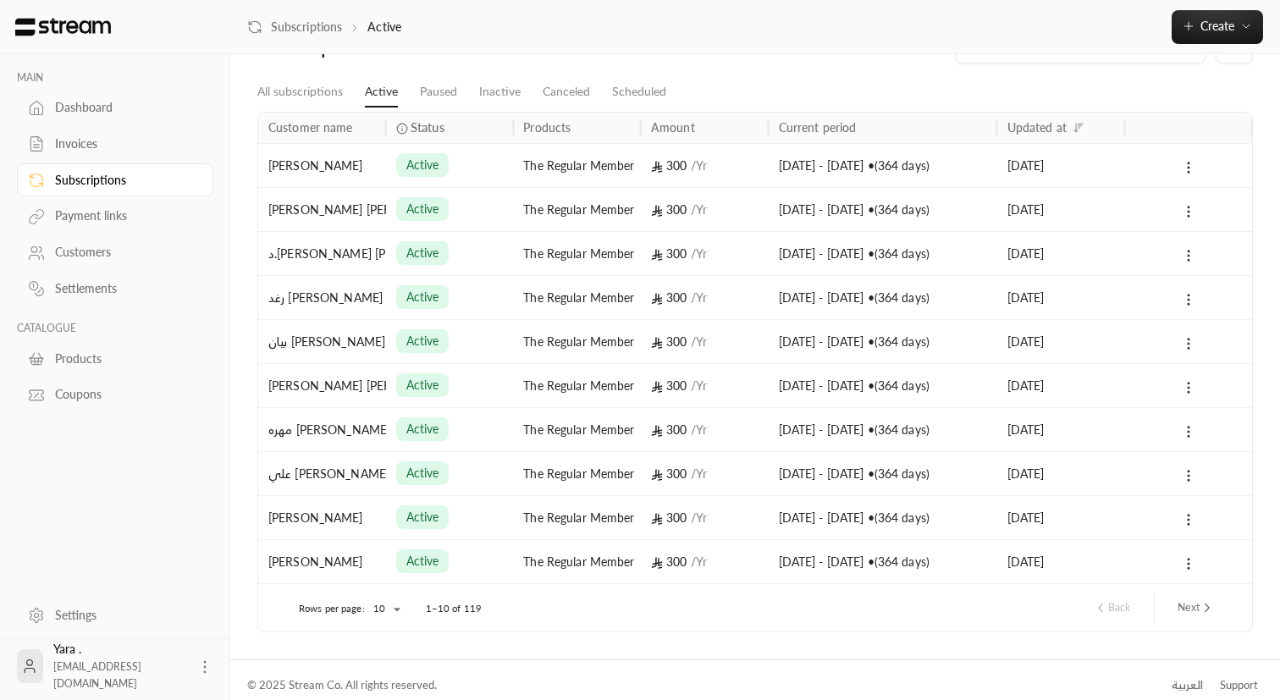
scroll to position [62, 0]
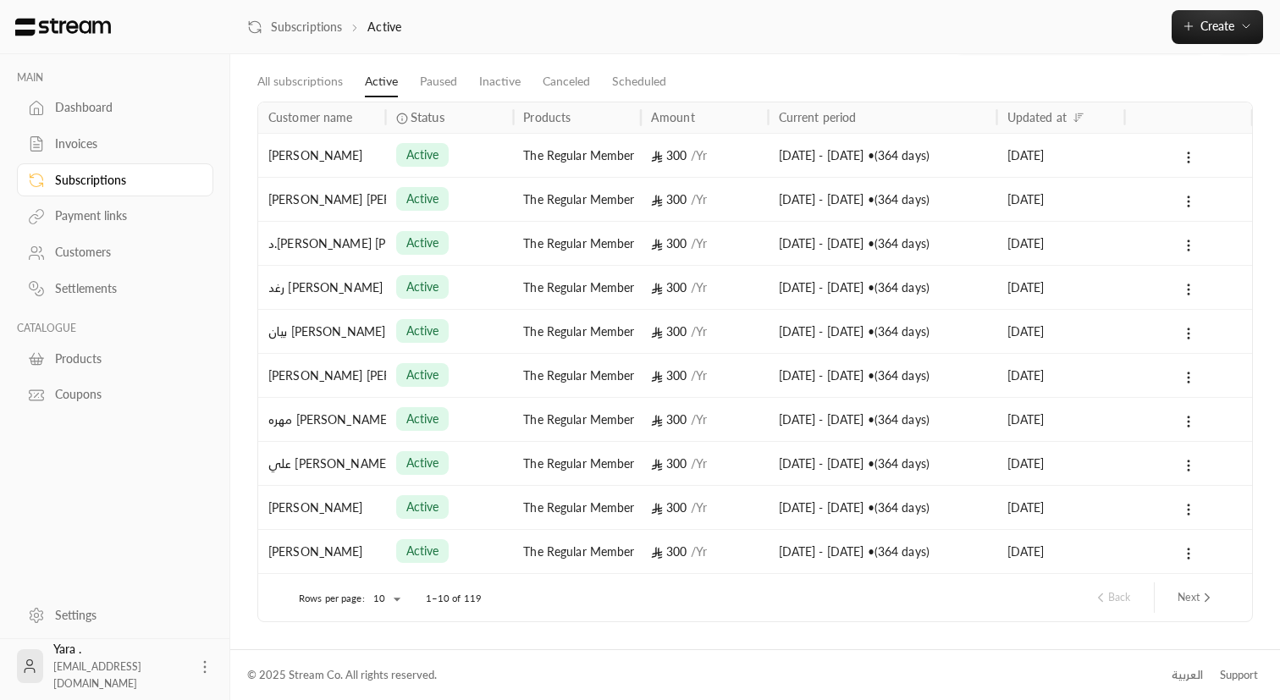
click at [103, 222] on div "Payment links" at bounding box center [123, 215] width 137 height 17
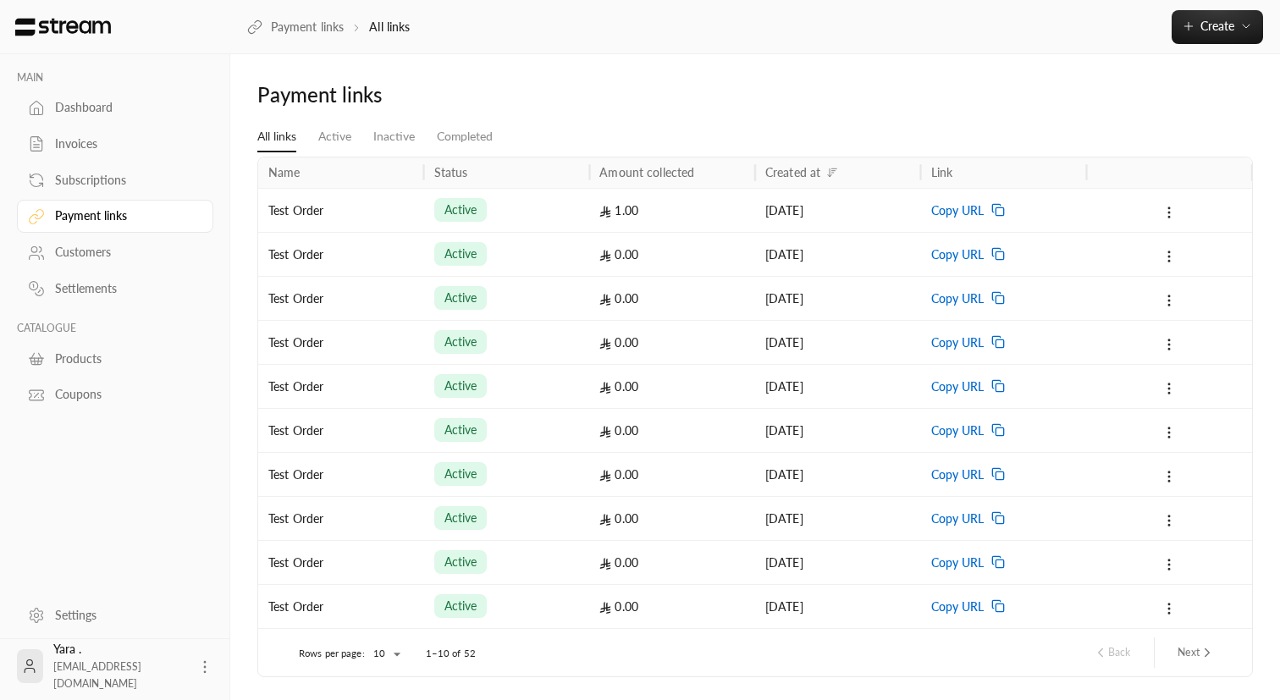
click at [102, 256] on div "Customers" at bounding box center [123, 252] width 137 height 17
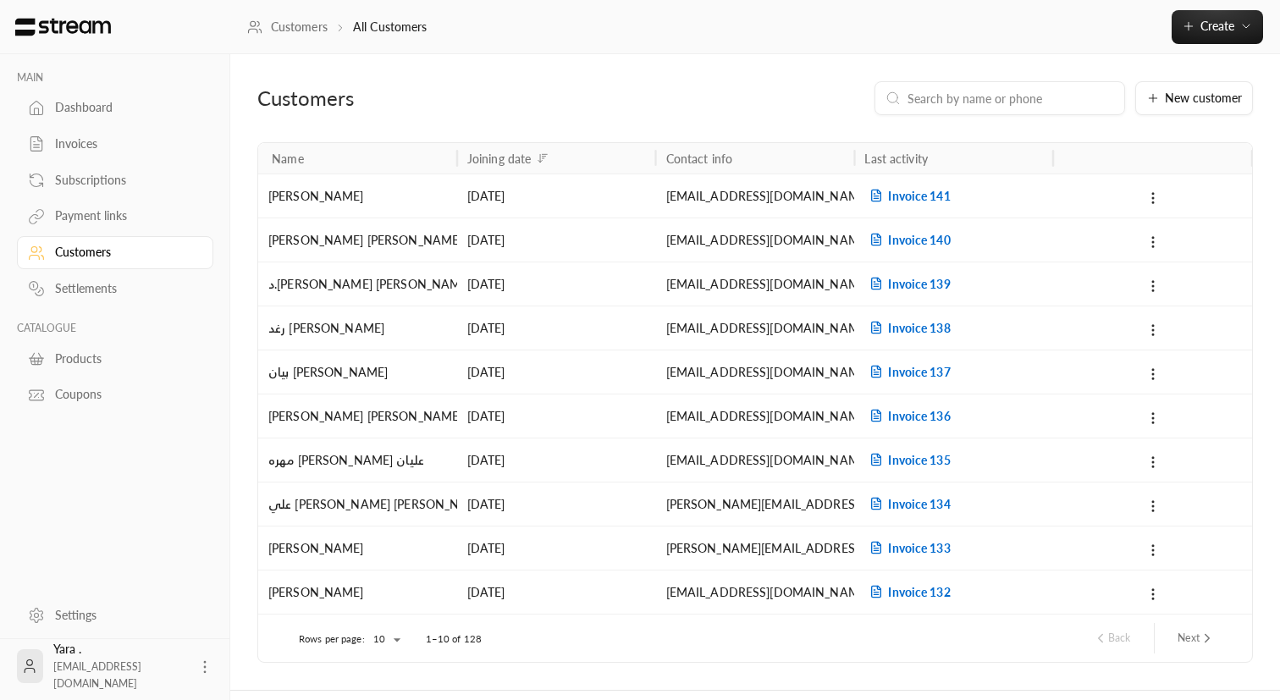
click at [112, 290] on div "Settlements" at bounding box center [123, 288] width 137 height 17
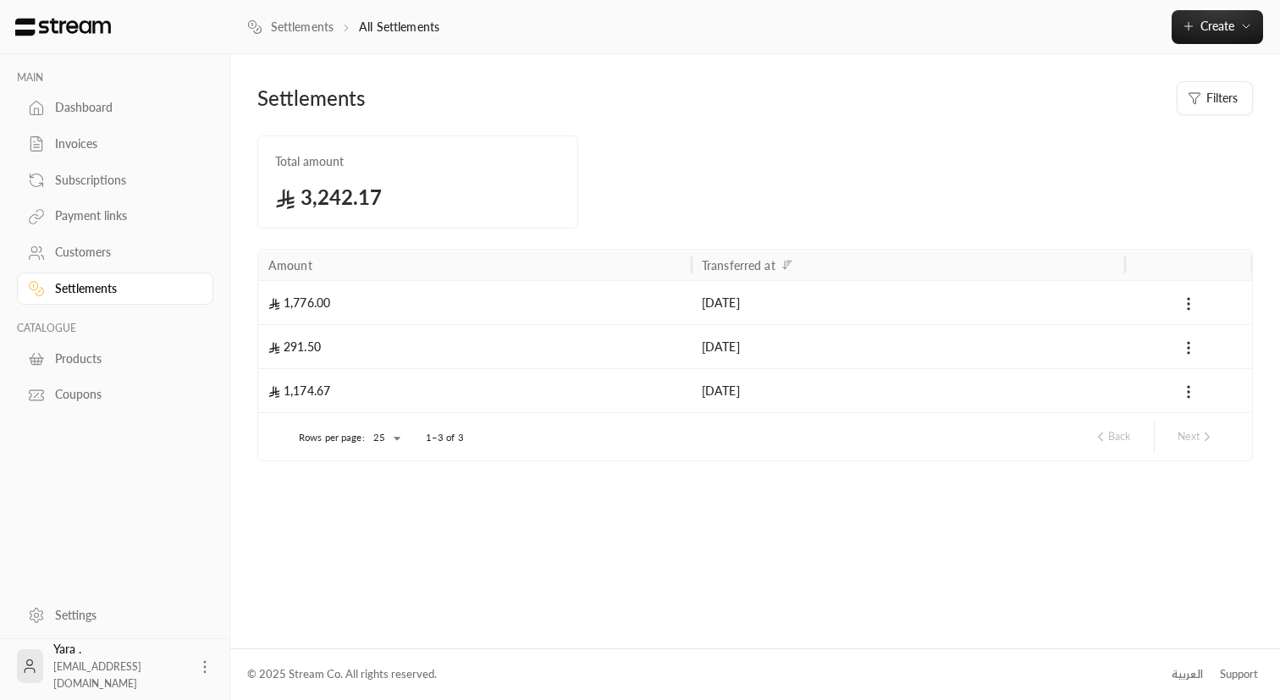
click at [94, 366] on div "Products" at bounding box center [123, 358] width 137 height 17
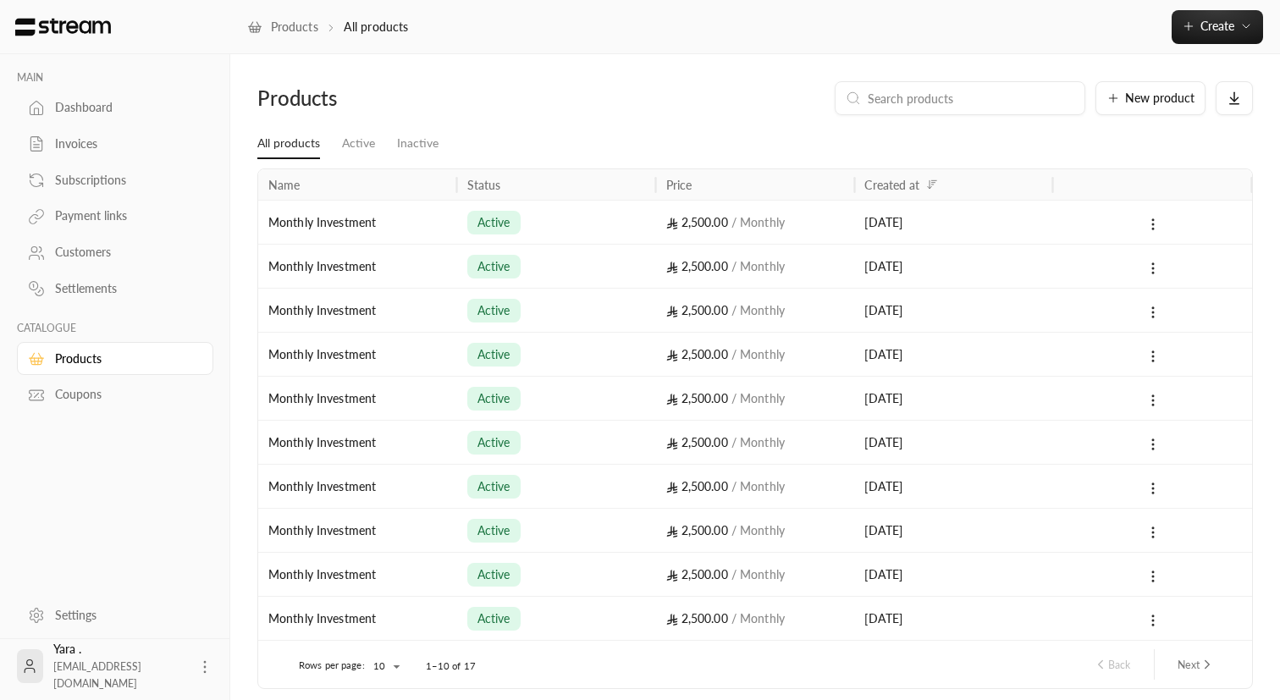
click at [102, 399] on div "Coupons" at bounding box center [123, 394] width 137 height 17
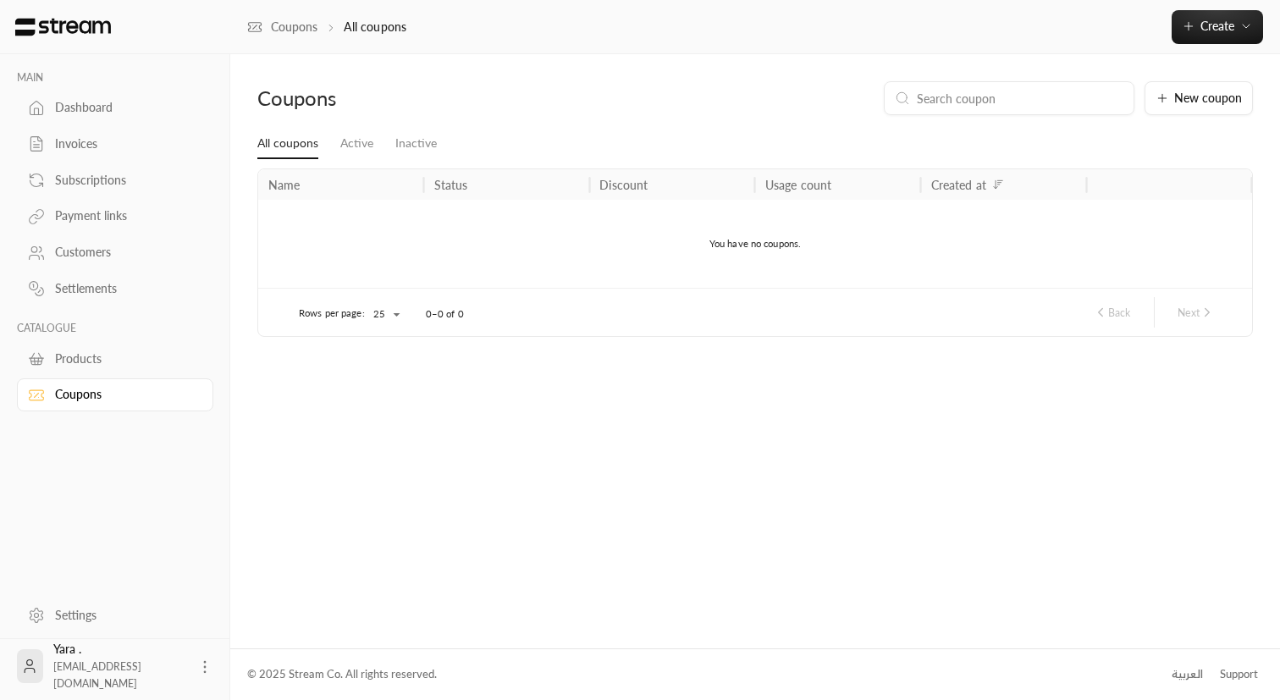
click at [70, 215] on div "Payment links" at bounding box center [123, 215] width 137 height 17
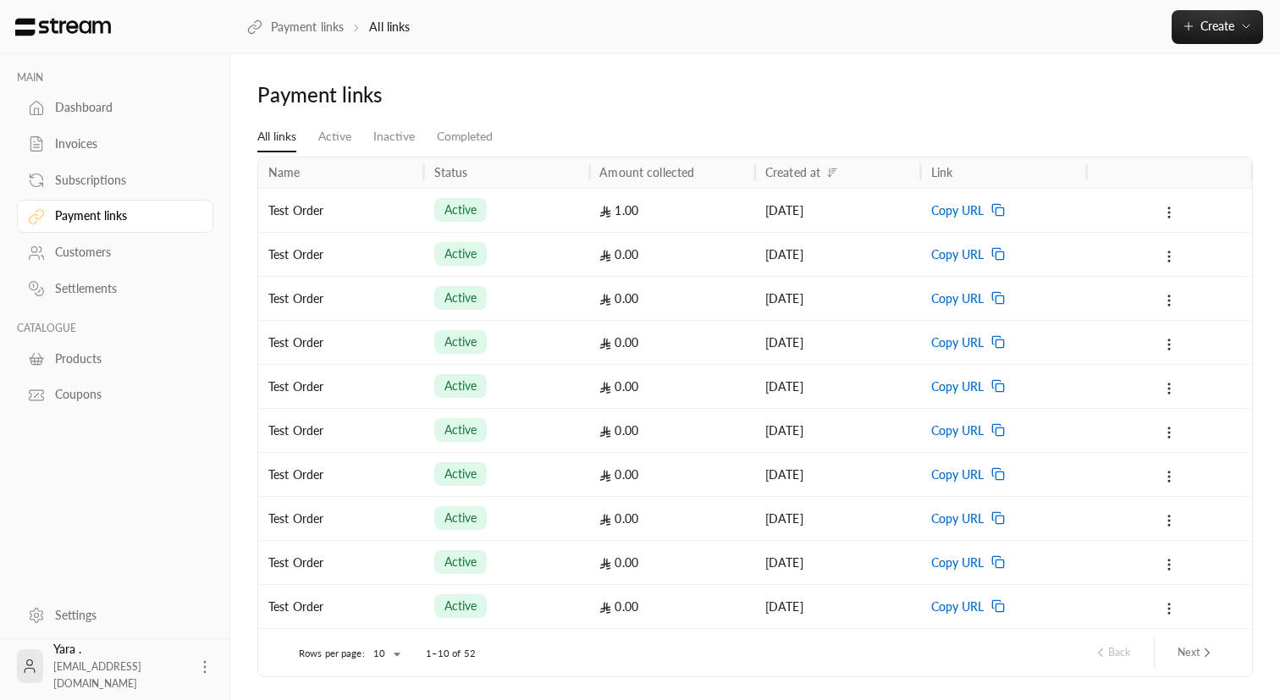
click at [84, 367] on div "Products" at bounding box center [123, 358] width 137 height 17
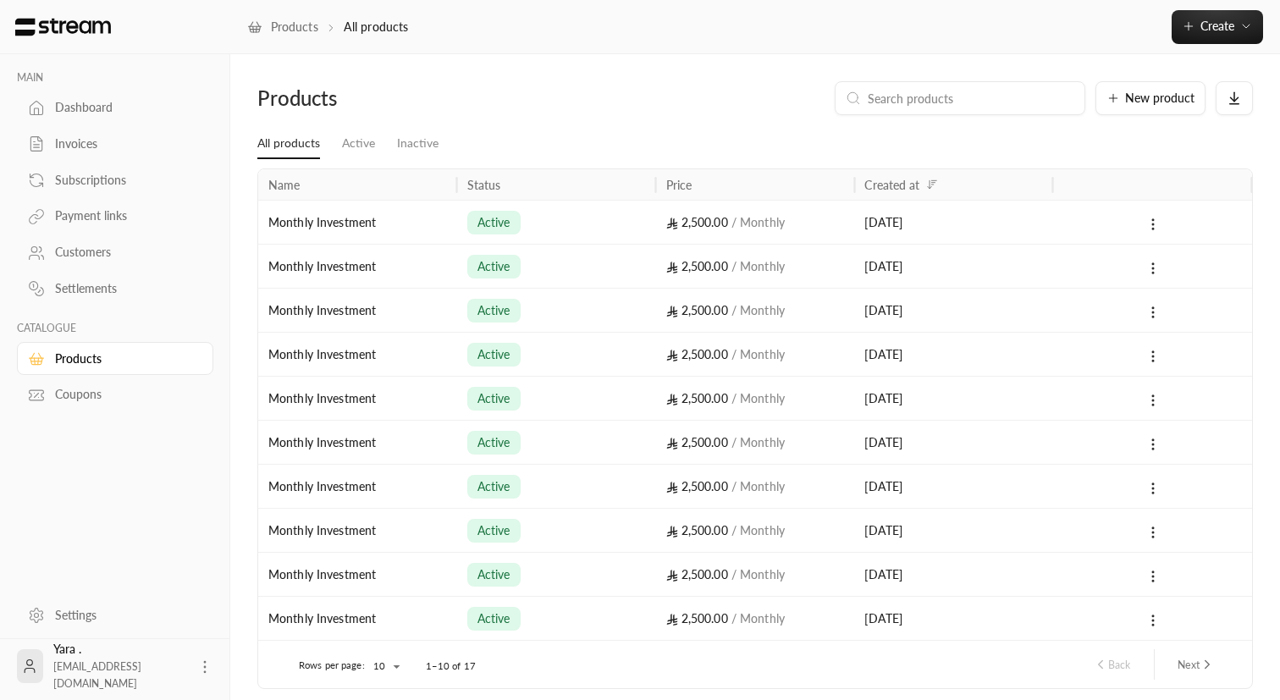
click at [90, 391] on div "Coupons" at bounding box center [123, 394] width 137 height 17
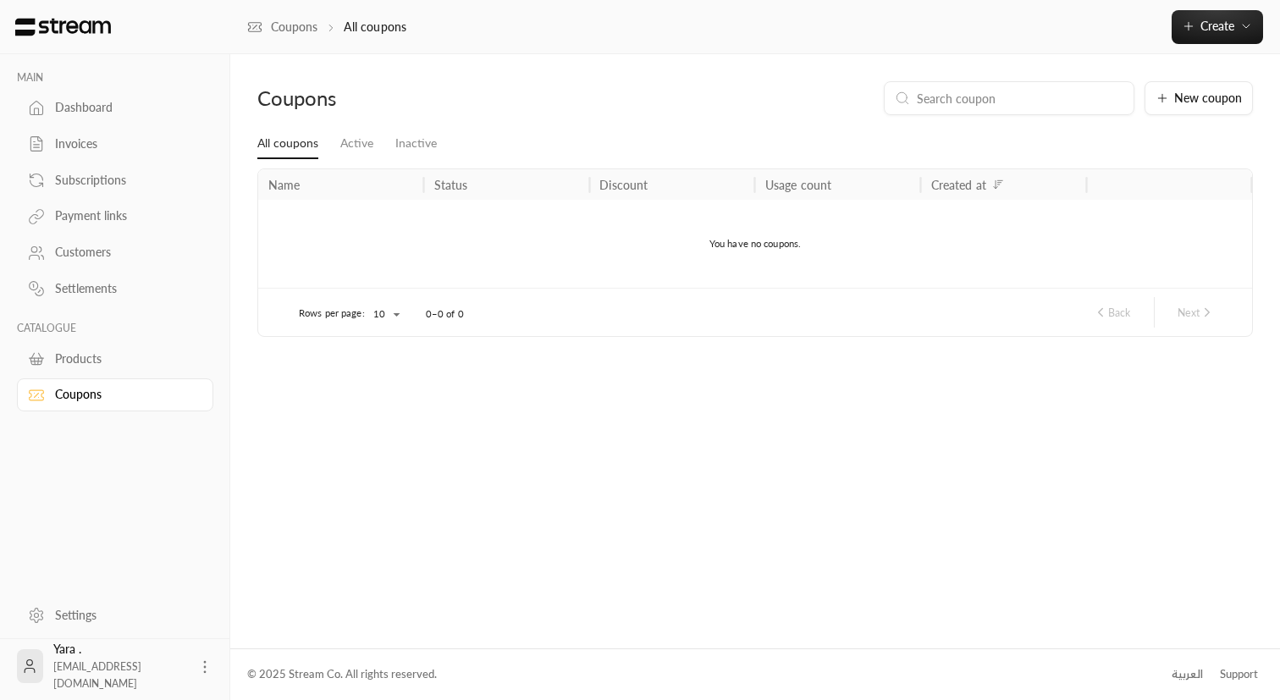
click at [82, 187] on div "Subscriptions" at bounding box center [123, 180] width 137 height 17
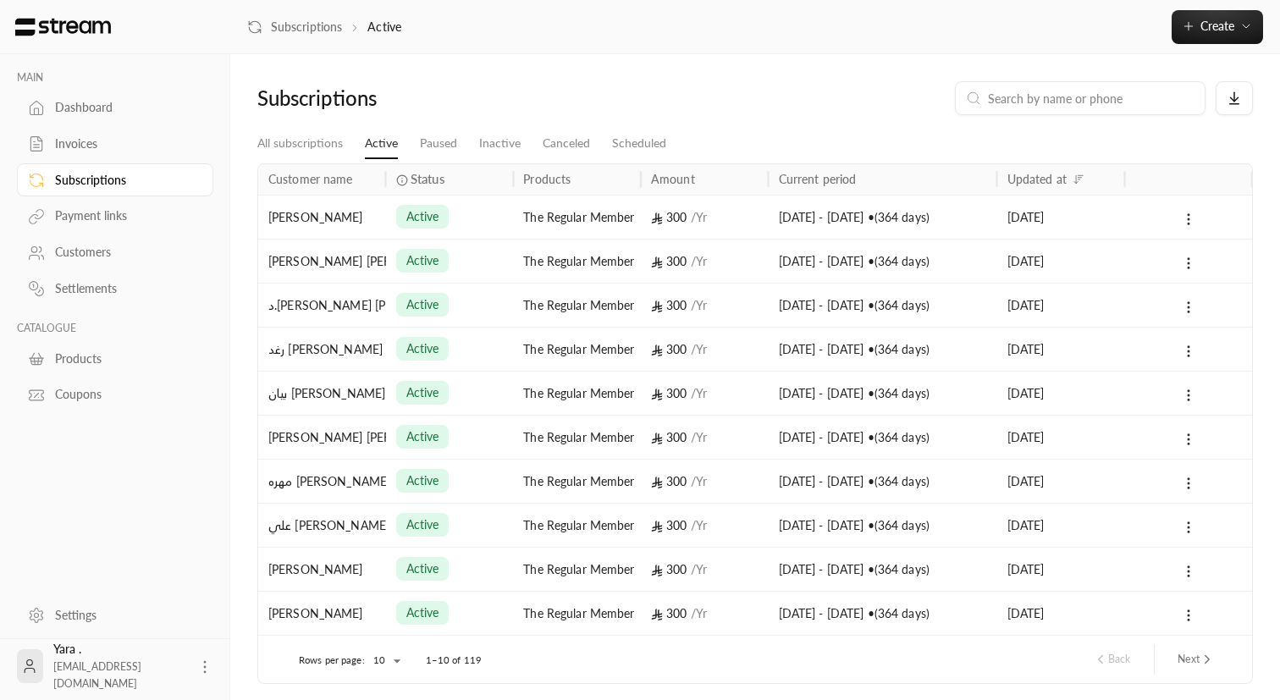
click at [83, 294] on div "Settlements" at bounding box center [123, 288] width 137 height 17
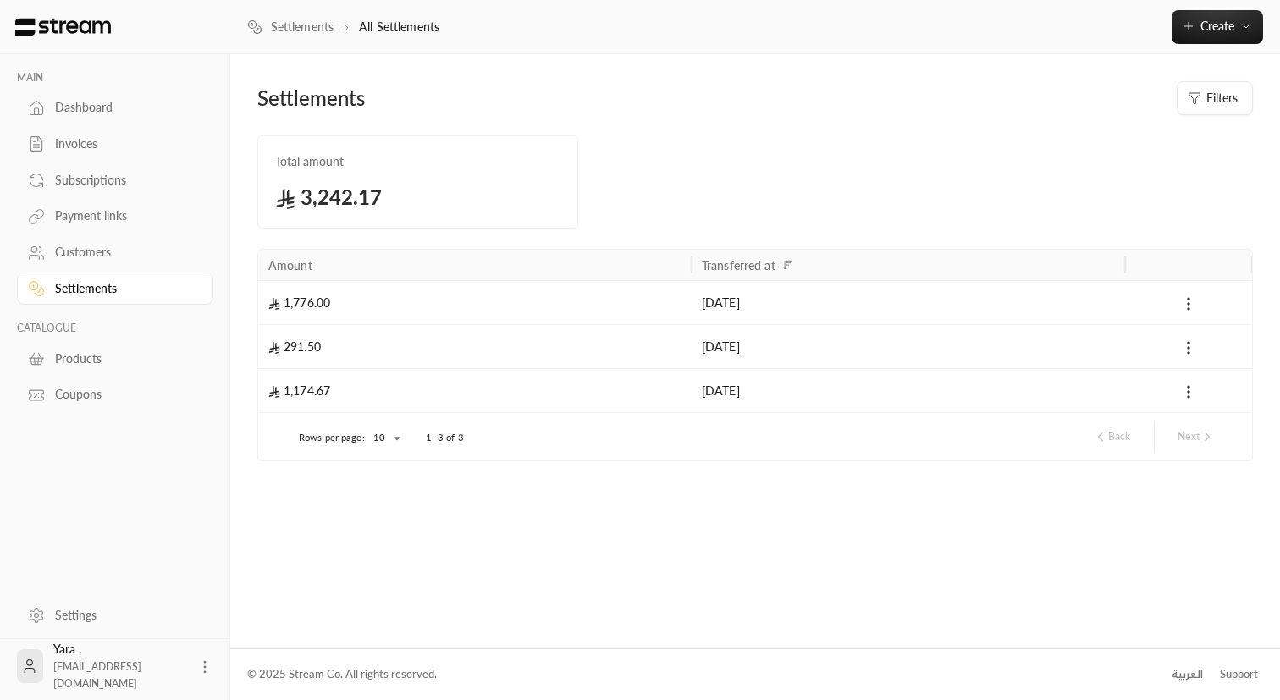
click at [99, 187] on div "Subscriptions" at bounding box center [123, 180] width 137 height 17
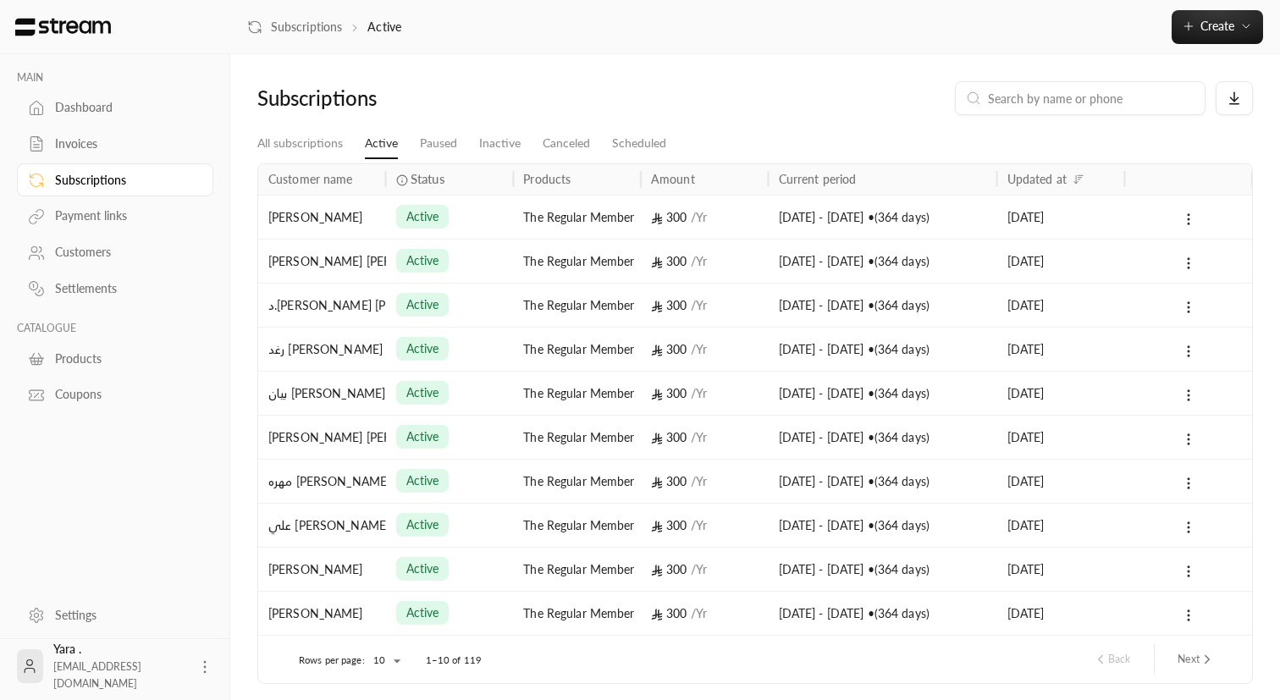
click at [83, 372] on link "Products" at bounding box center [115, 358] width 196 height 33
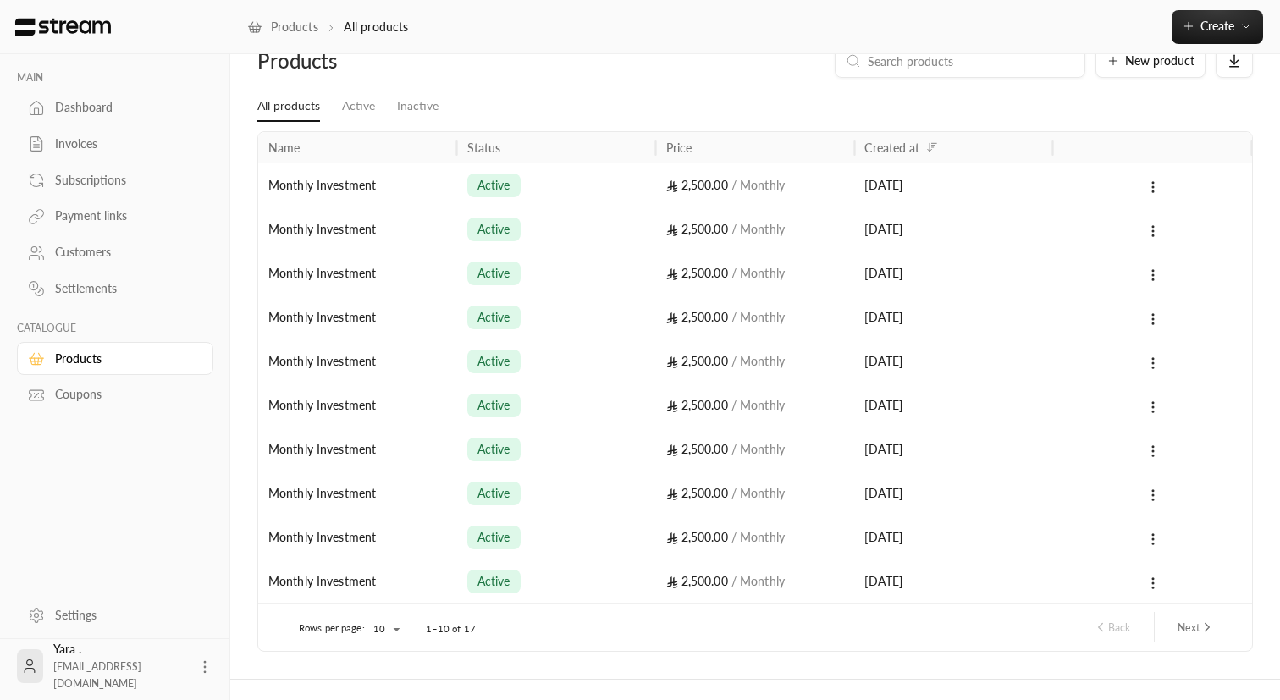
scroll to position [68, 0]
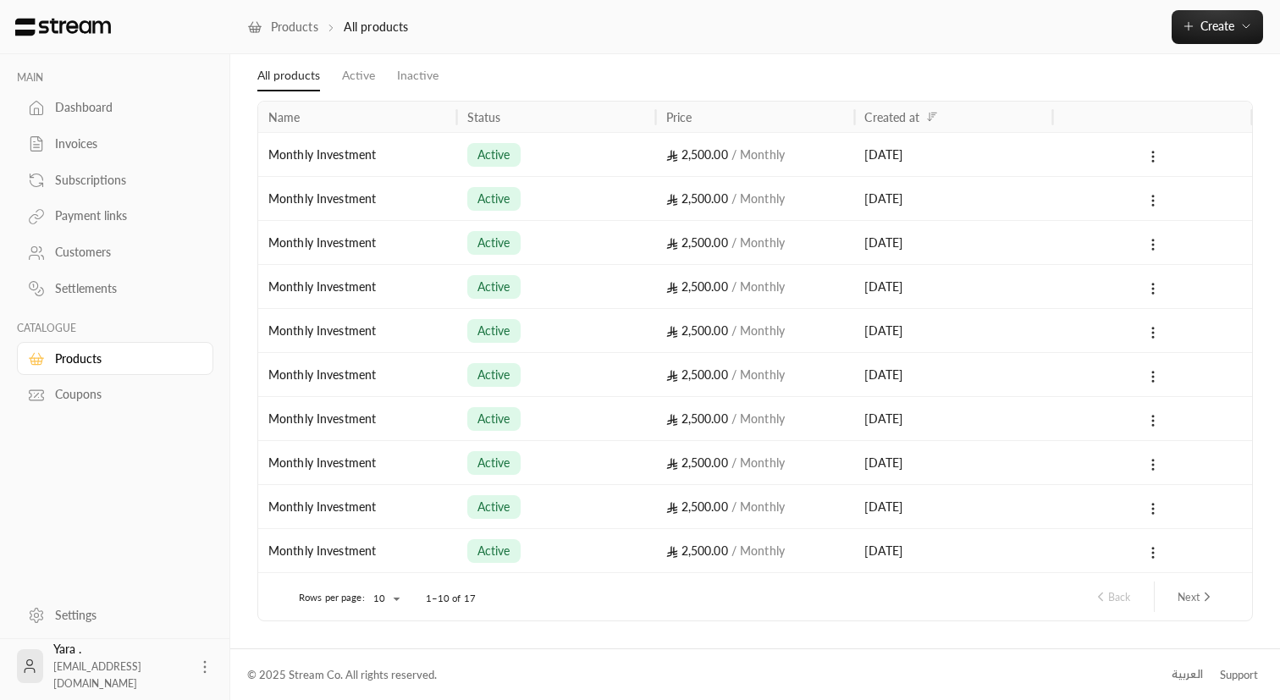
click at [1189, 590] on button "Next" at bounding box center [1195, 596] width 51 height 29
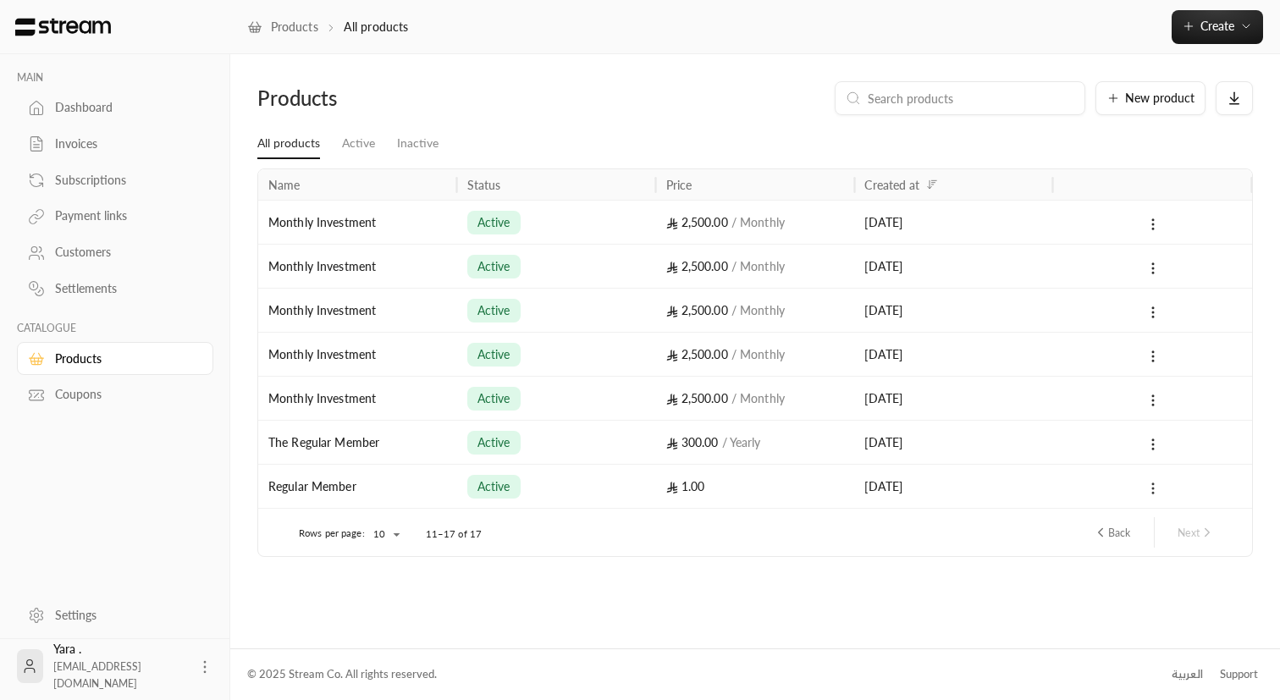
click at [1149, 489] on icon at bounding box center [1152, 488] width 15 height 15
click at [1166, 526] on li "Edit" at bounding box center [1203, 533] width 106 height 30
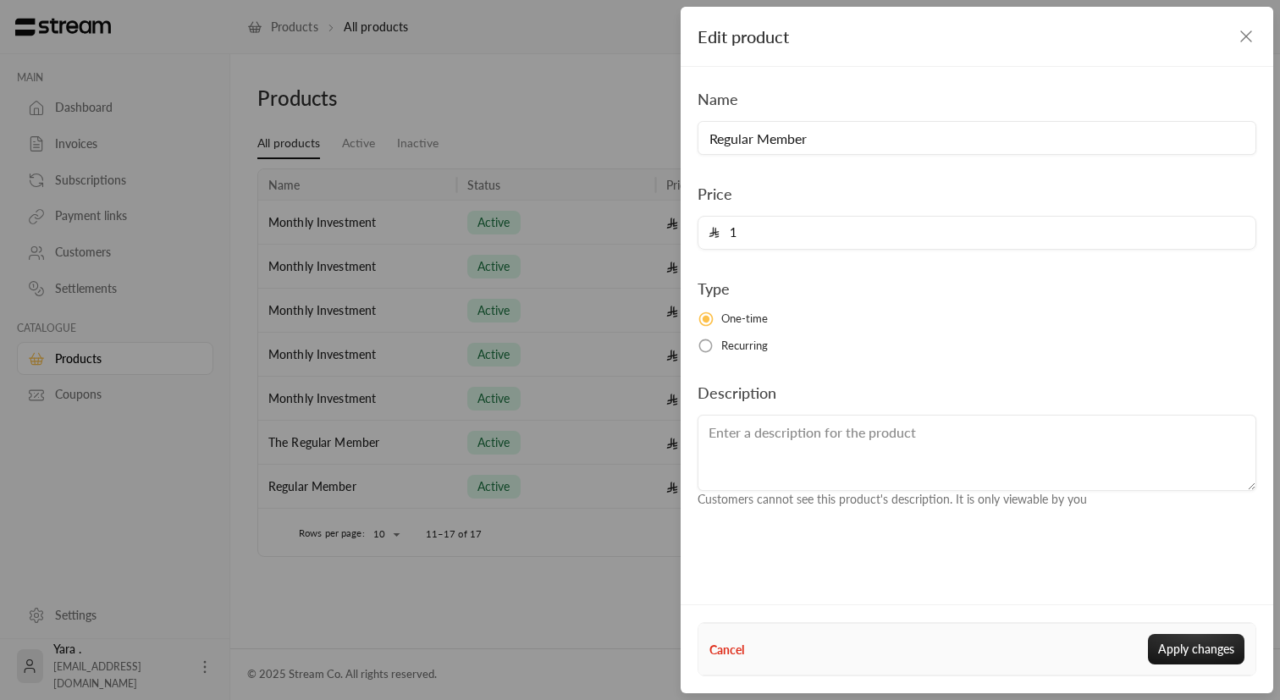
click at [754, 232] on input "1" at bounding box center [982, 233] width 526 height 32
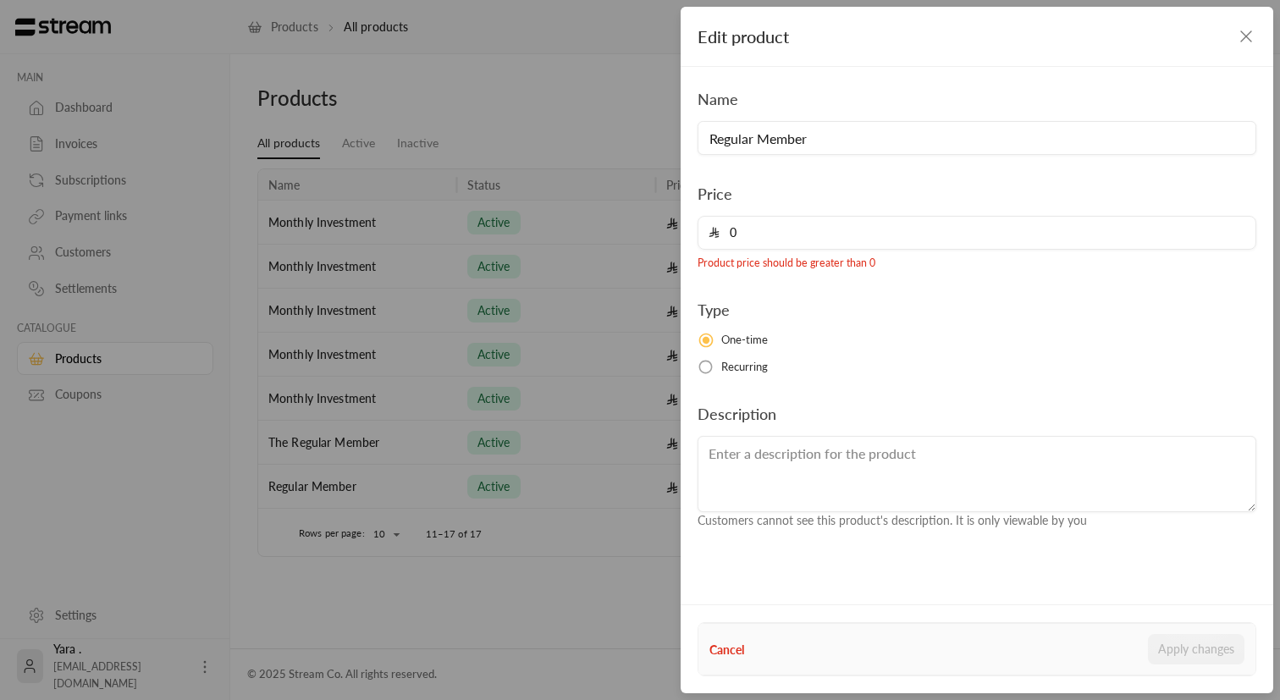
type input "1"
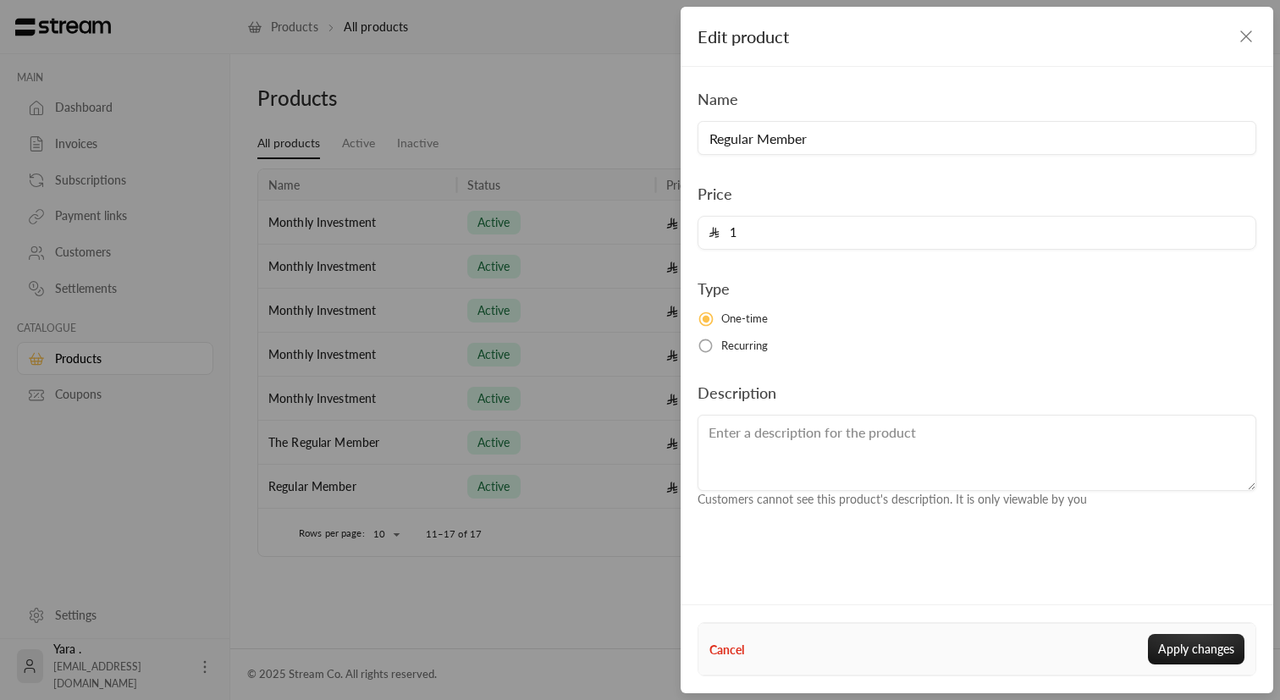
click at [731, 645] on button "Cancel" at bounding box center [726, 650] width 35 height 18
type input "0"
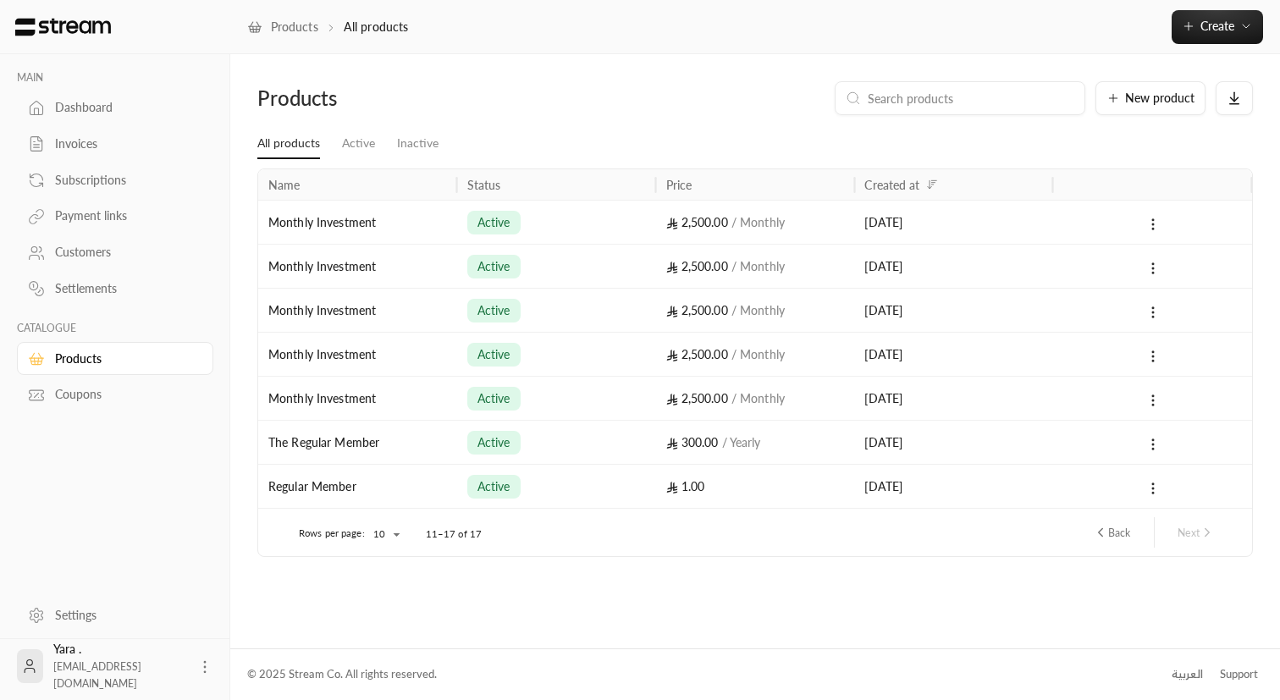
click at [116, 258] on div "Customers" at bounding box center [123, 252] width 137 height 17
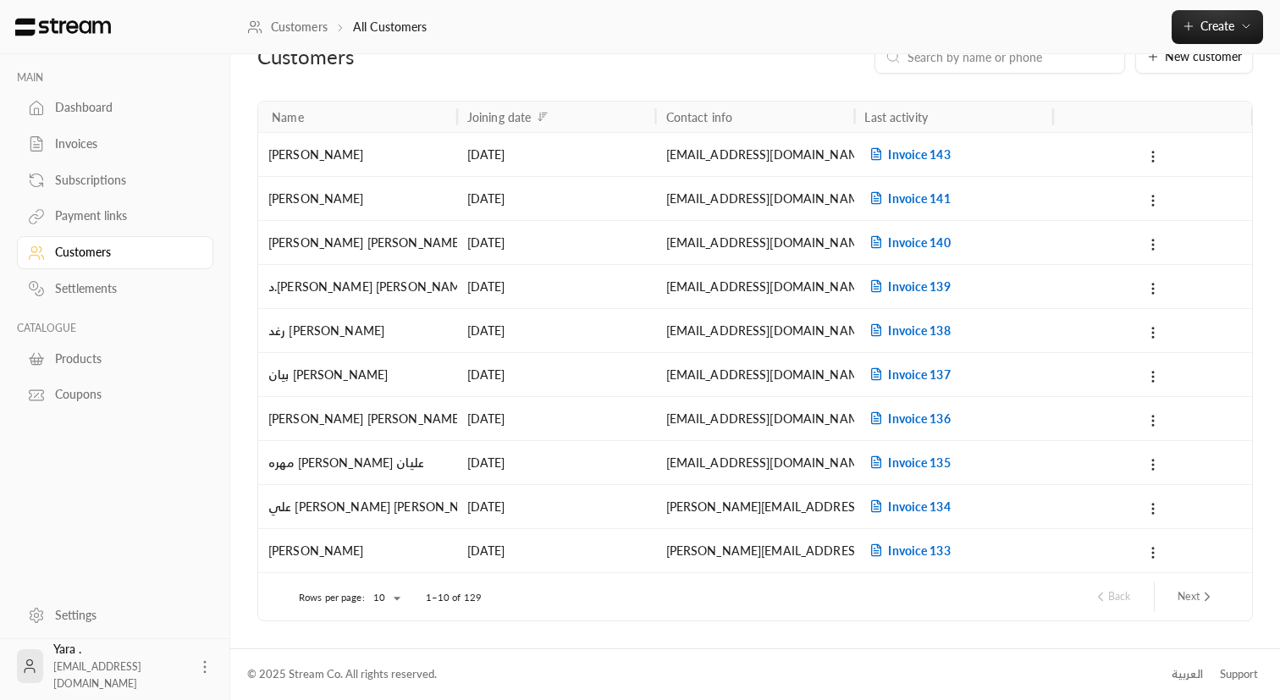
scroll to position [34, 0]
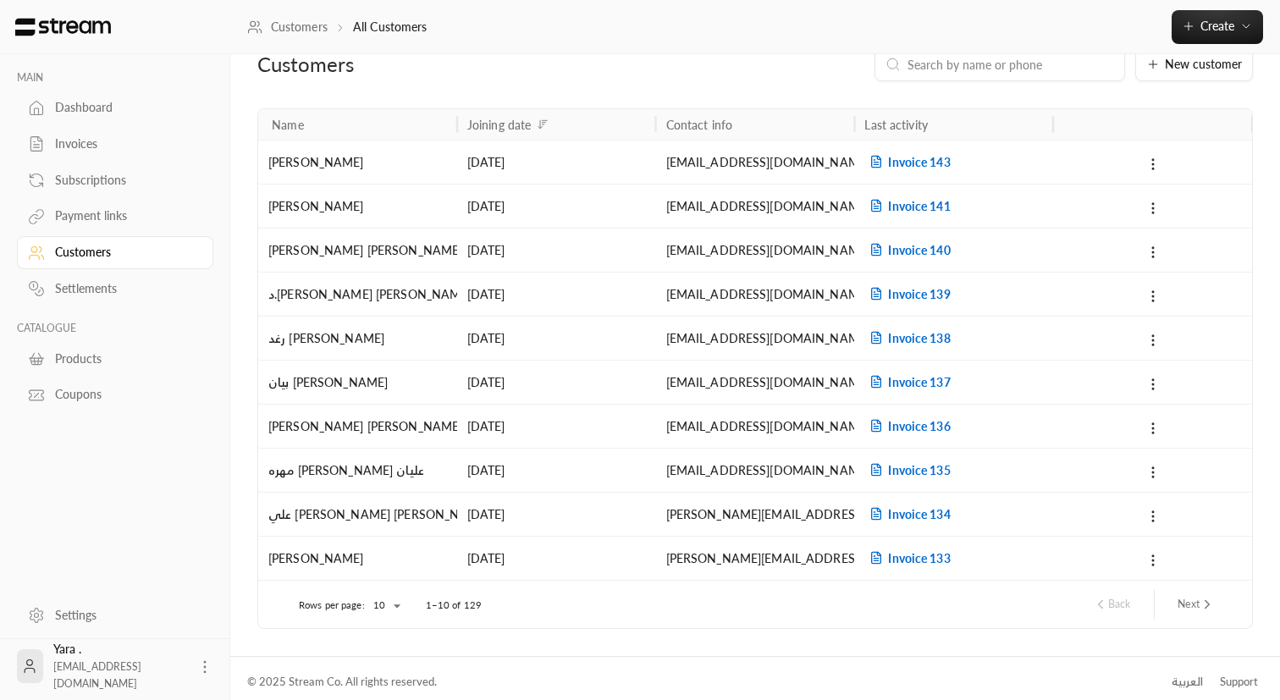
click at [993, 65] on input at bounding box center [1010, 64] width 206 height 19
paste input "[PERSON_NAME][EMAIL_ADDRESS][GEOGRAPHIC_DATA][DOMAIN_NAME]"
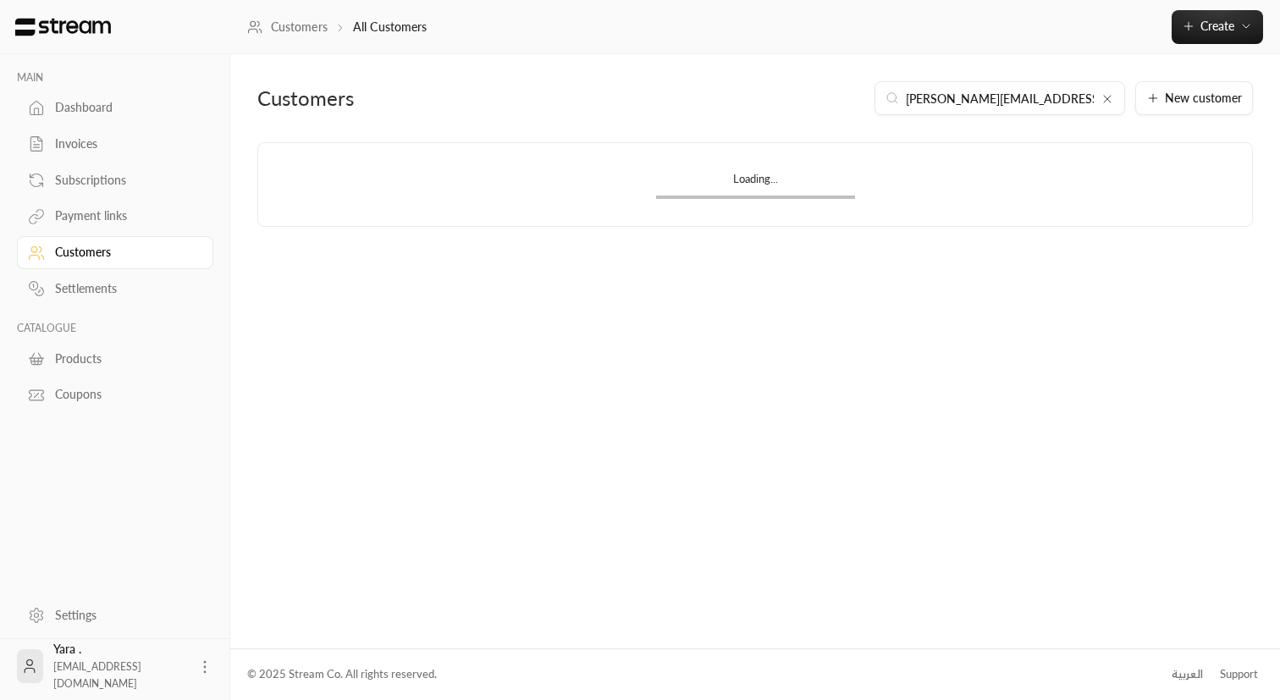
scroll to position [0, 0]
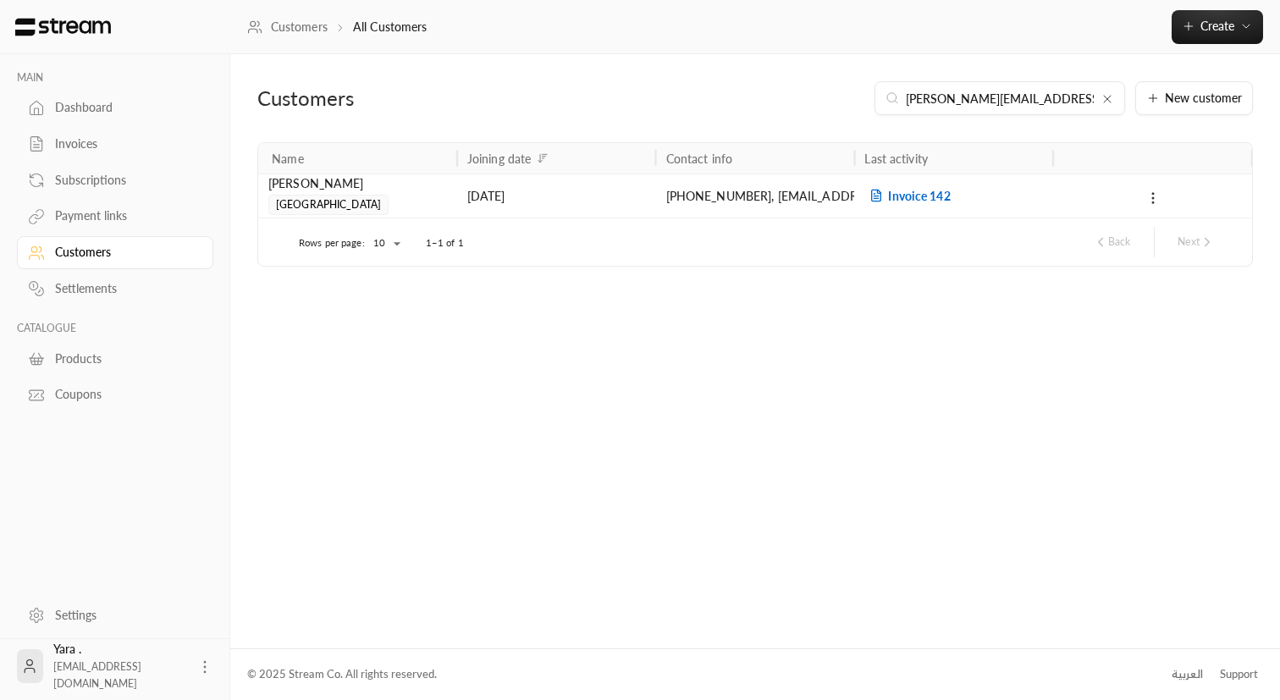
type input "[PERSON_NAME][EMAIL_ADDRESS][GEOGRAPHIC_DATA][DOMAIN_NAME]"
click at [1152, 199] on icon at bounding box center [1152, 197] width 15 height 15
click at [1165, 270] on li "Delete" at bounding box center [1175, 272] width 51 height 30
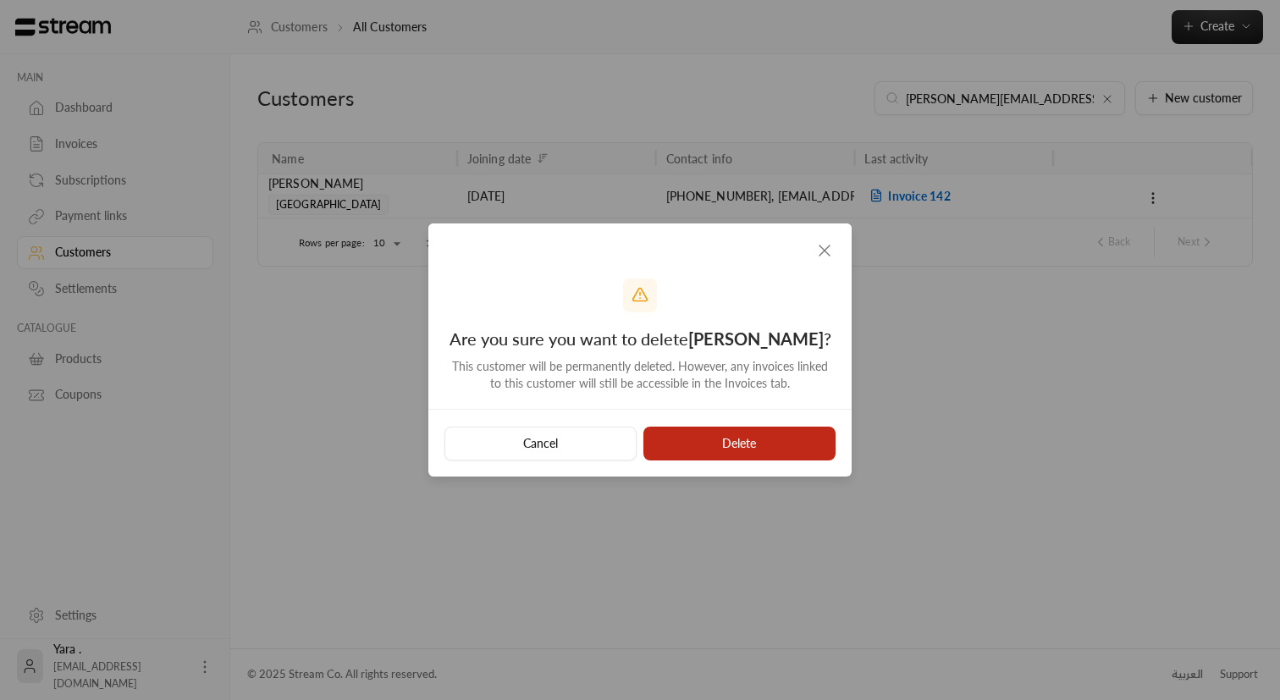
click at [714, 440] on button "Delete" at bounding box center [739, 444] width 192 height 34
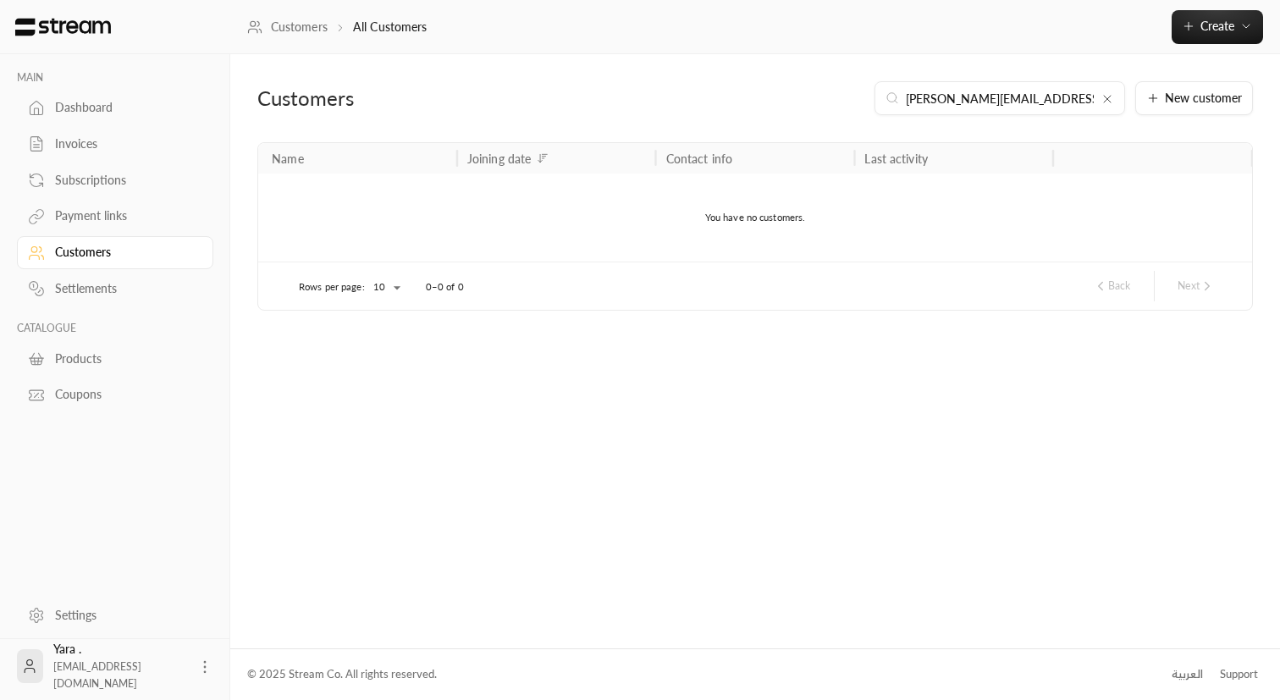
click at [1110, 100] on icon at bounding box center [1107, 99] width 14 height 14
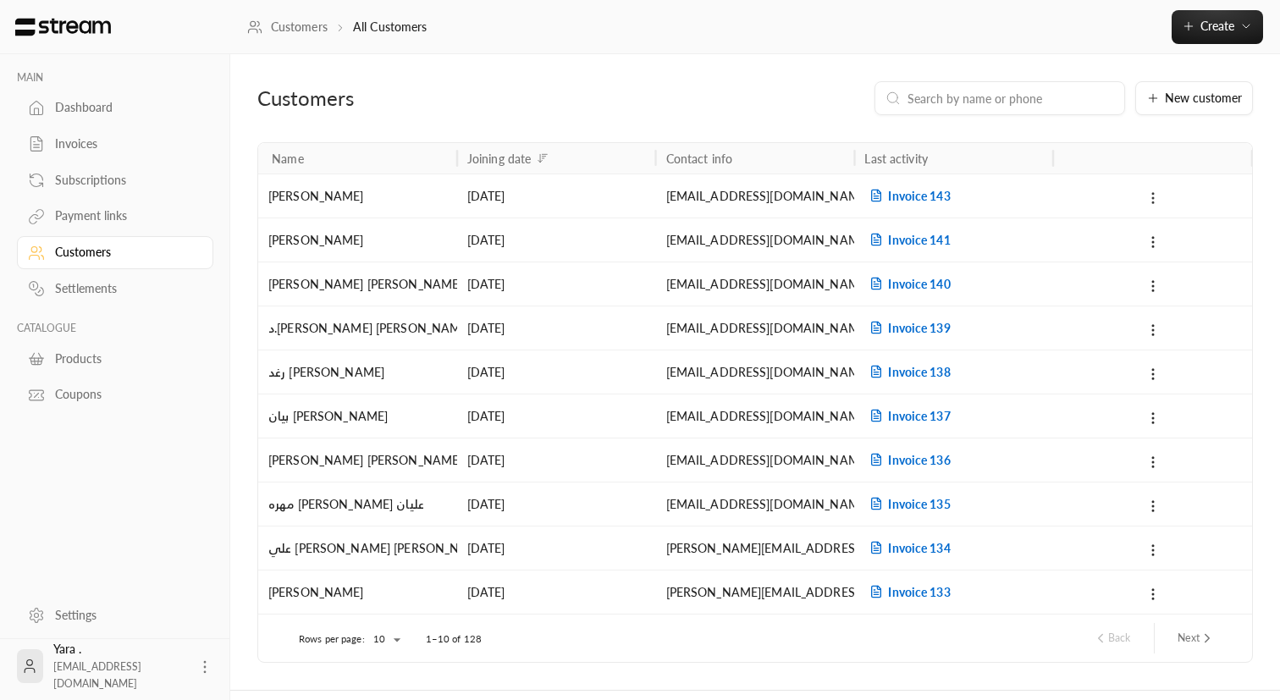
click at [1153, 199] on icon at bounding box center [1152, 197] width 15 height 15
click at [1172, 271] on li "Delete" at bounding box center [1175, 272] width 51 height 30
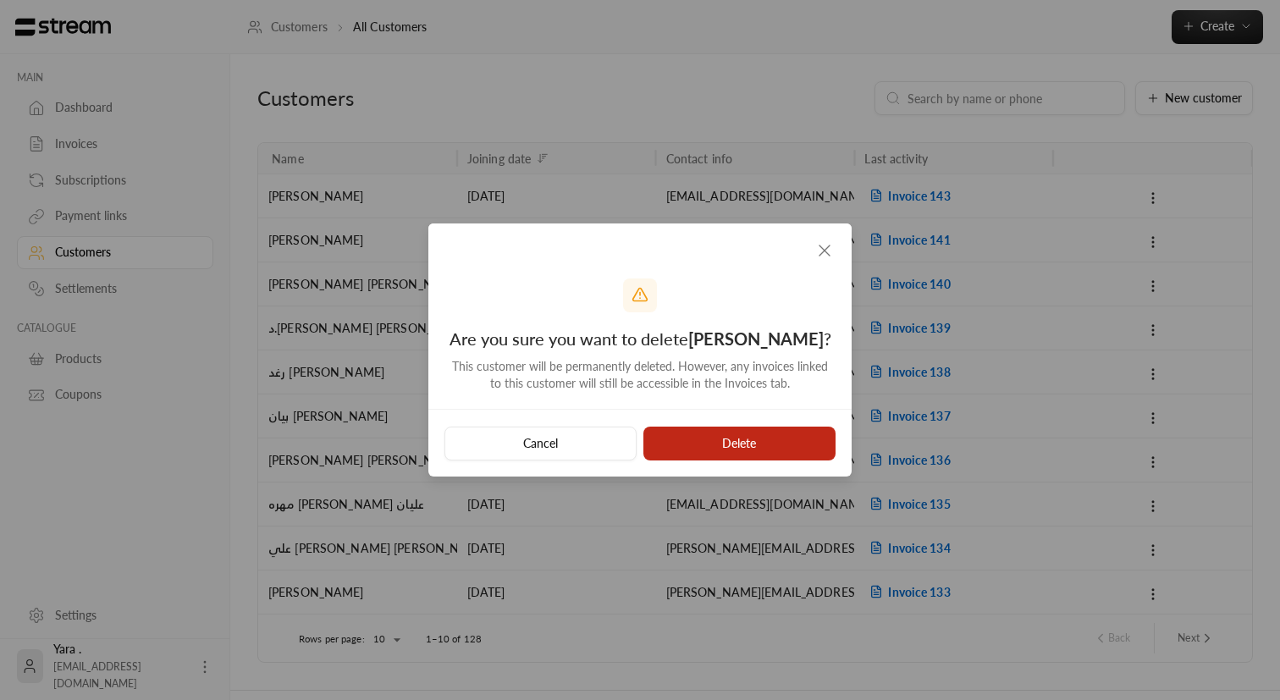
click at [741, 449] on button "Delete" at bounding box center [739, 444] width 192 height 34
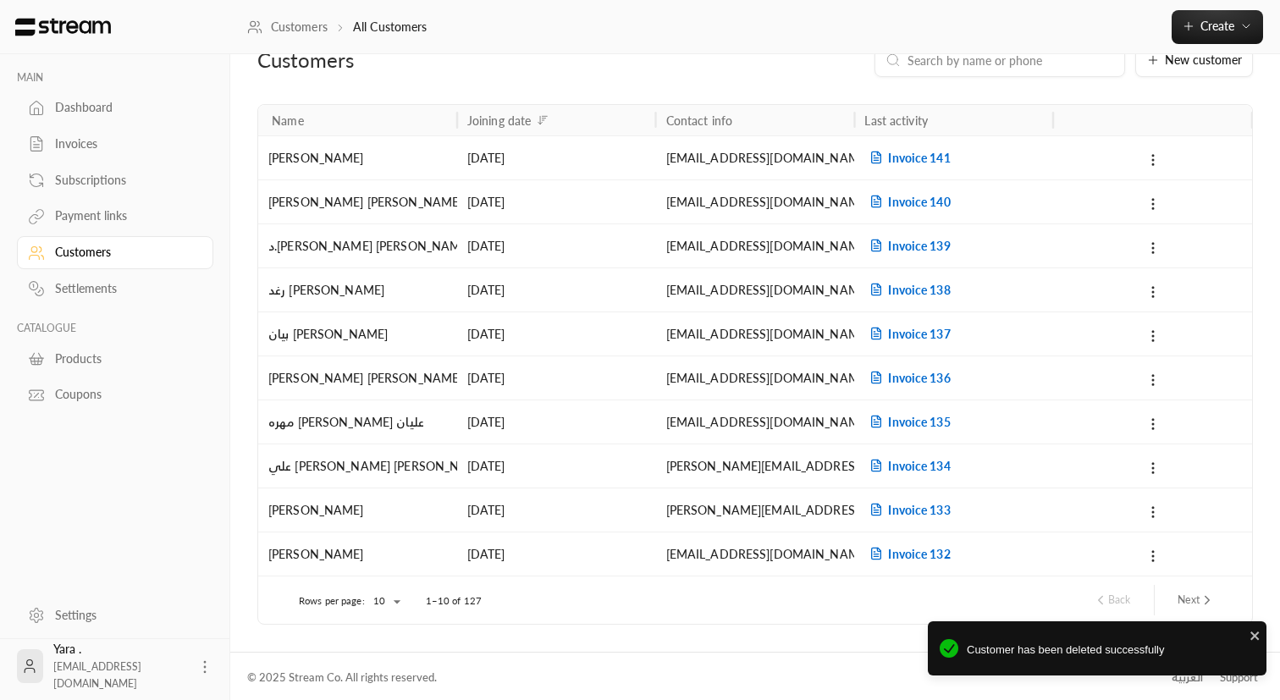
scroll to position [41, 0]
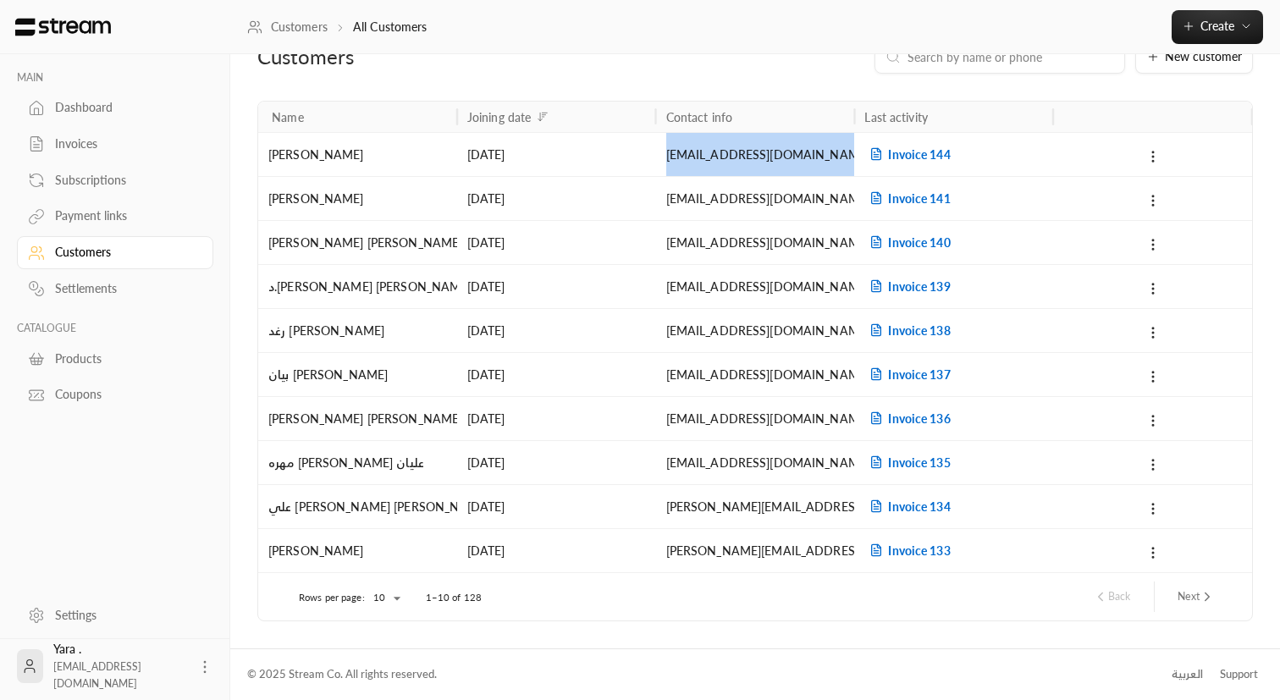
drag, startPoint x: 663, startPoint y: 163, endPoint x: 834, endPoint y: 161, distance: 170.1
click at [834, 161] on div "[EMAIL_ADDRESS][DOMAIN_NAME]" at bounding box center [755, 154] width 199 height 44
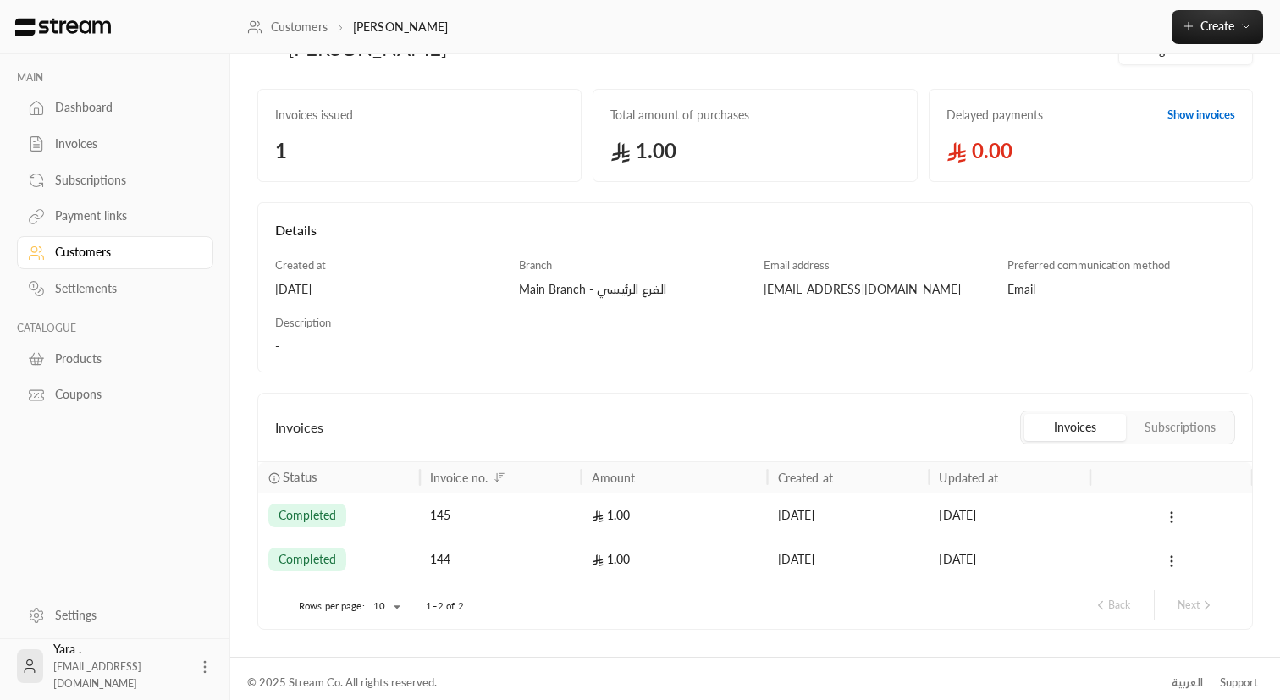
scroll to position [62, 0]
